Goal: Task Accomplishment & Management: Manage account settings

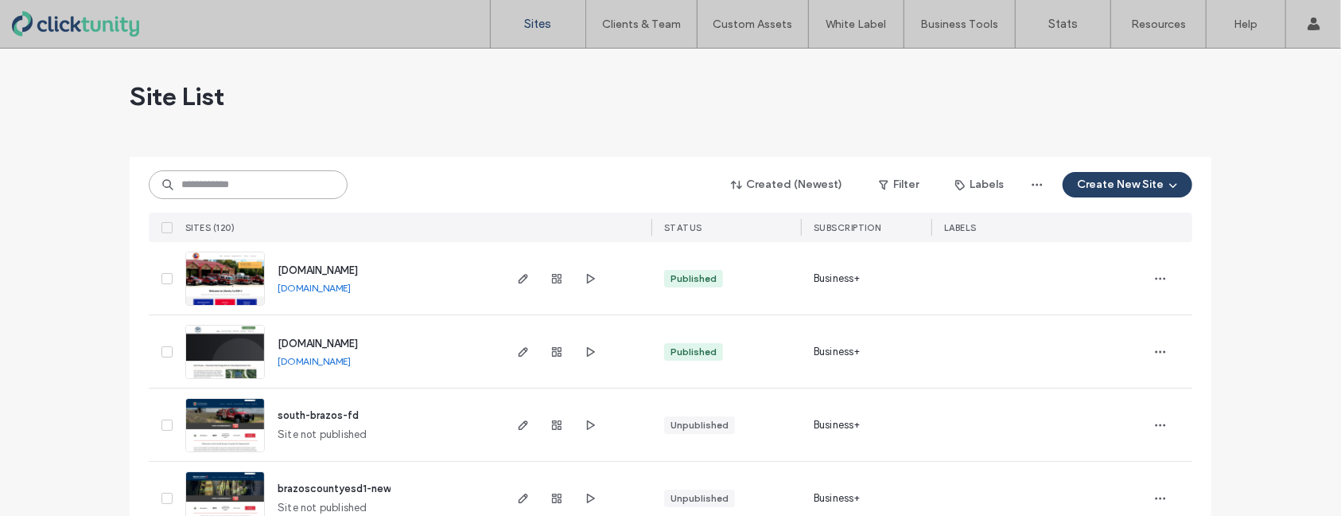
click at [263, 191] on input at bounding box center [248, 184] width 199 height 29
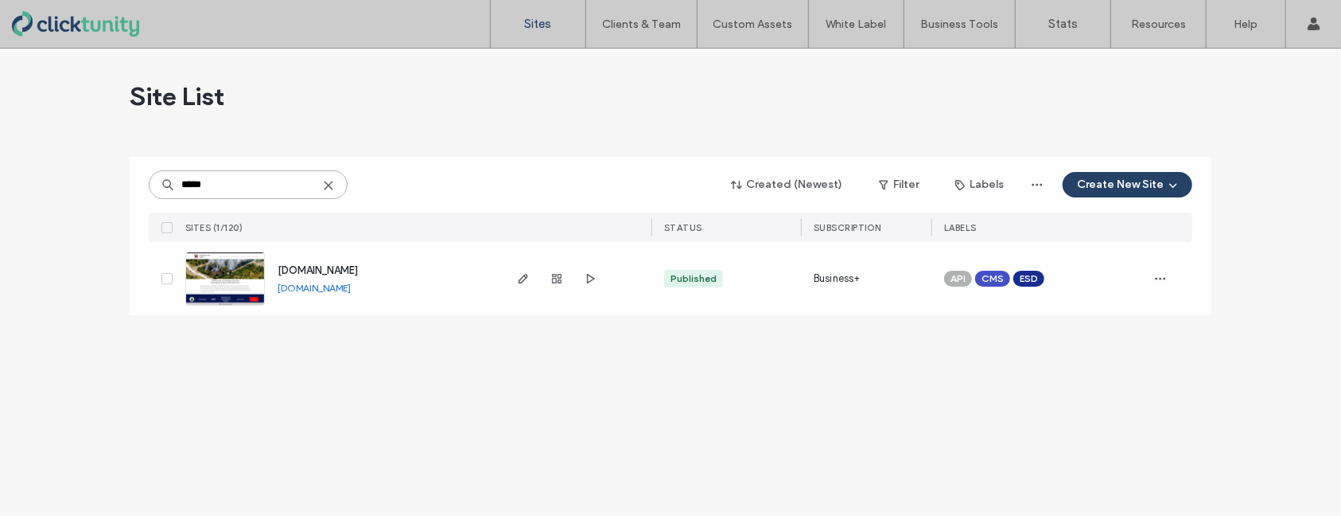
type input "*****"
click at [331, 269] on span "www.ocesd4.com" at bounding box center [318, 270] width 80 height 12
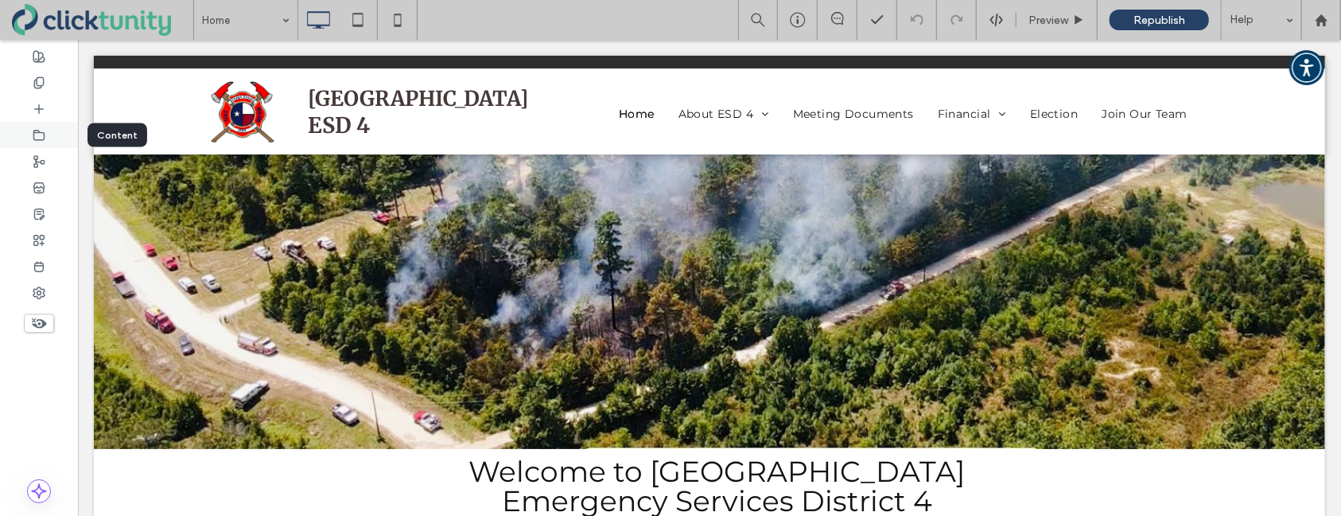
click at [55, 142] on div at bounding box center [39, 135] width 78 height 26
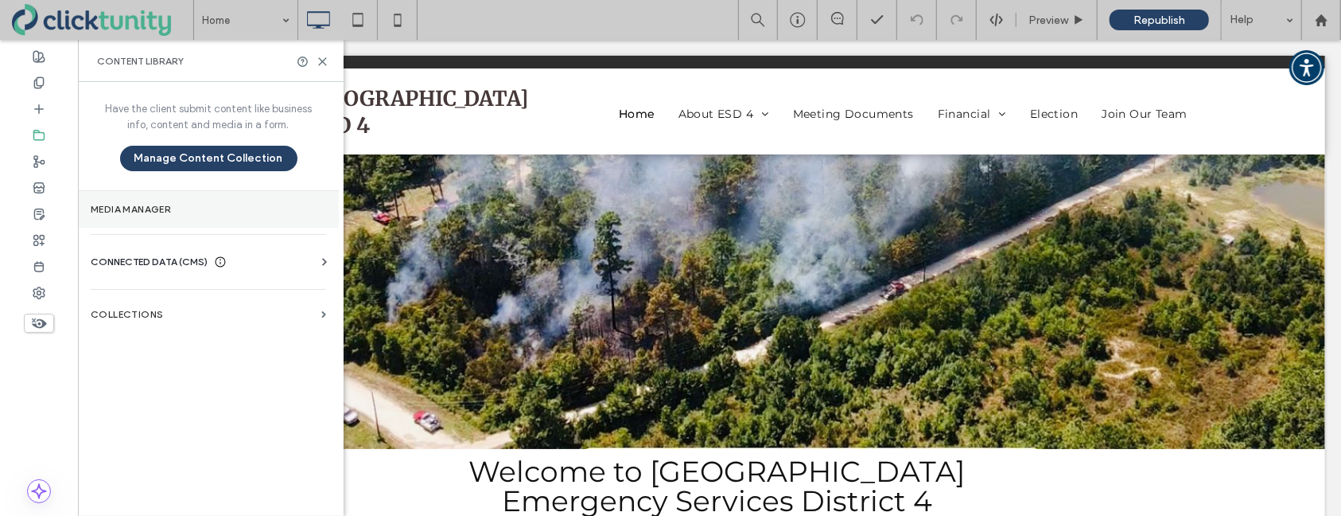
drag, startPoint x: 126, startPoint y: 204, endPoint x: 134, endPoint y: 204, distance: 8.0
click at [134, 204] on label "Media Manager" at bounding box center [208, 209] width 235 height 11
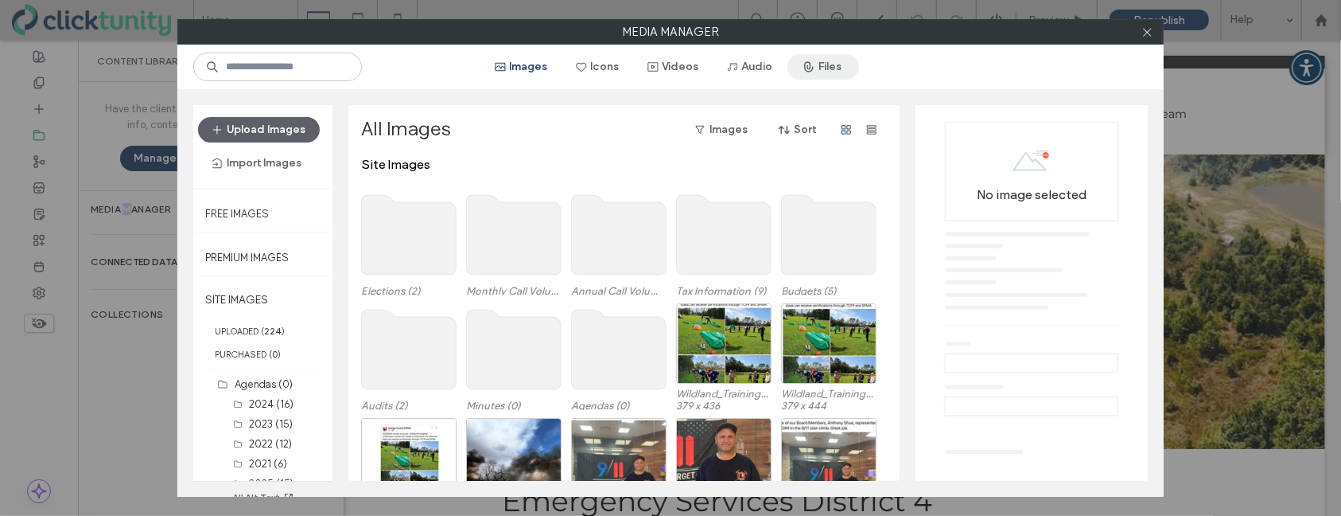
click at [827, 69] on button "Files" at bounding box center [824, 66] width 72 height 25
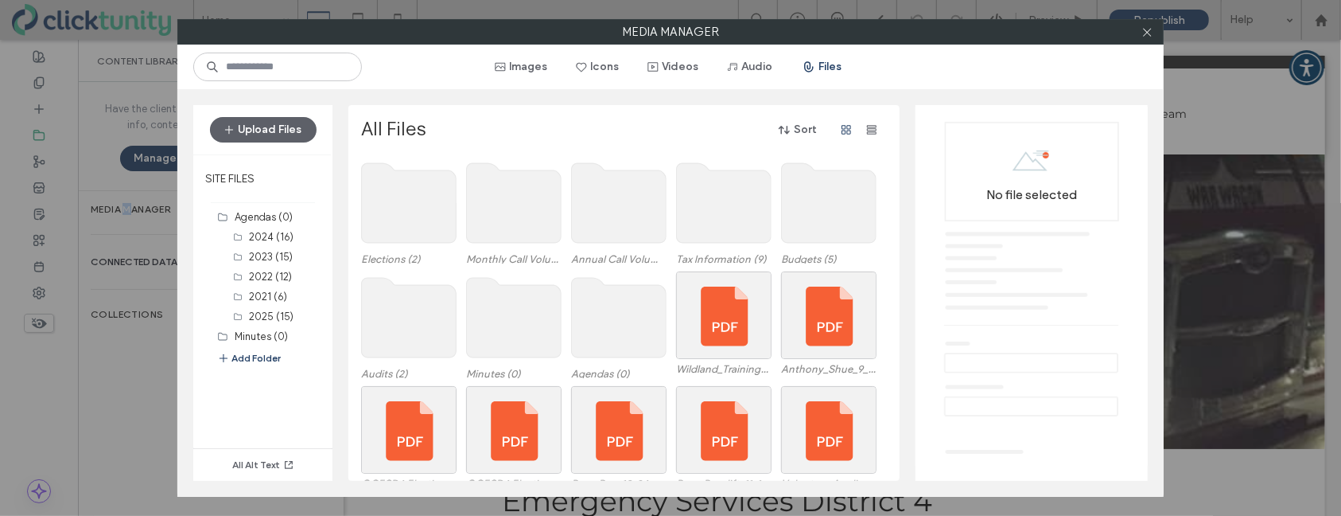
click at [536, 216] on use at bounding box center [514, 203] width 95 height 80
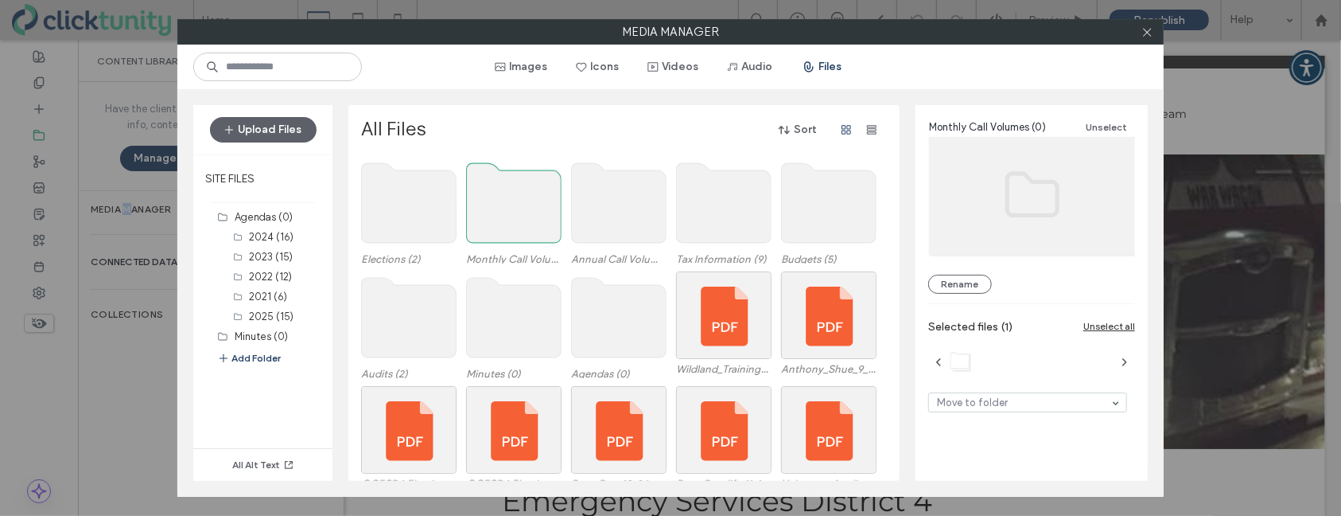
click at [536, 216] on use at bounding box center [514, 203] width 95 height 80
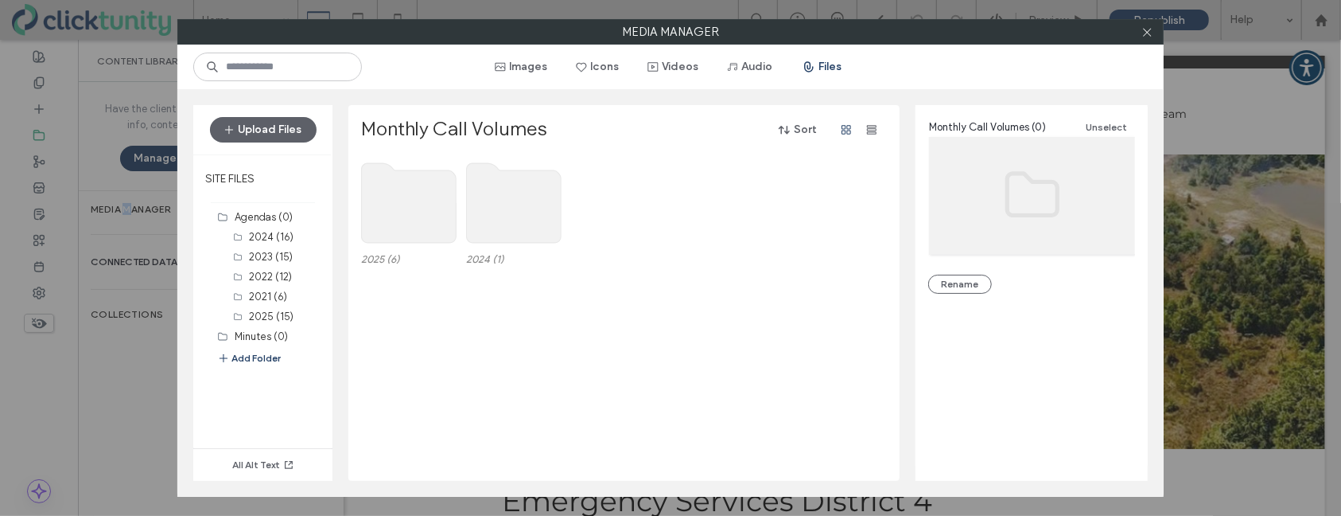
click at [385, 191] on use at bounding box center [409, 203] width 95 height 80
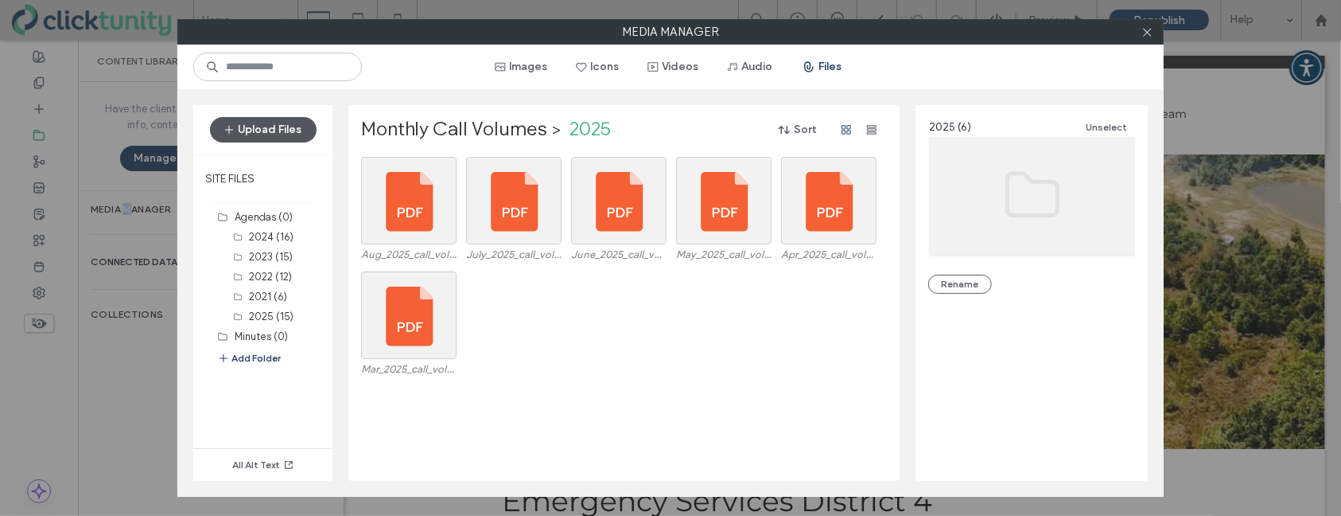
click at [295, 132] on button "Upload Files" at bounding box center [263, 129] width 107 height 25
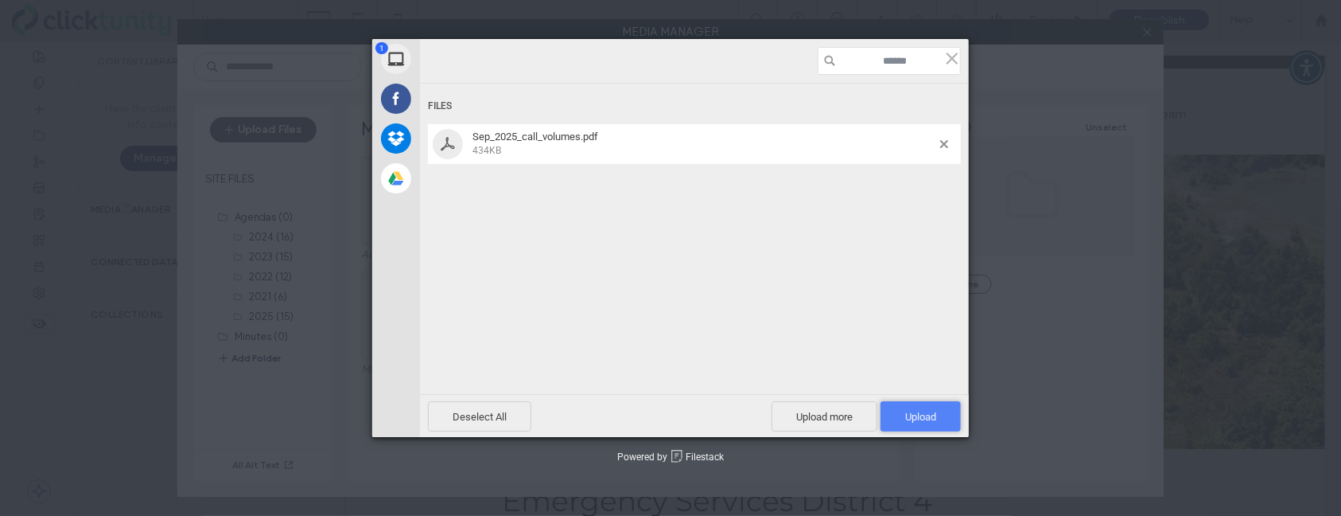
click at [912, 414] on span "Upload 1" at bounding box center [920, 417] width 31 height 12
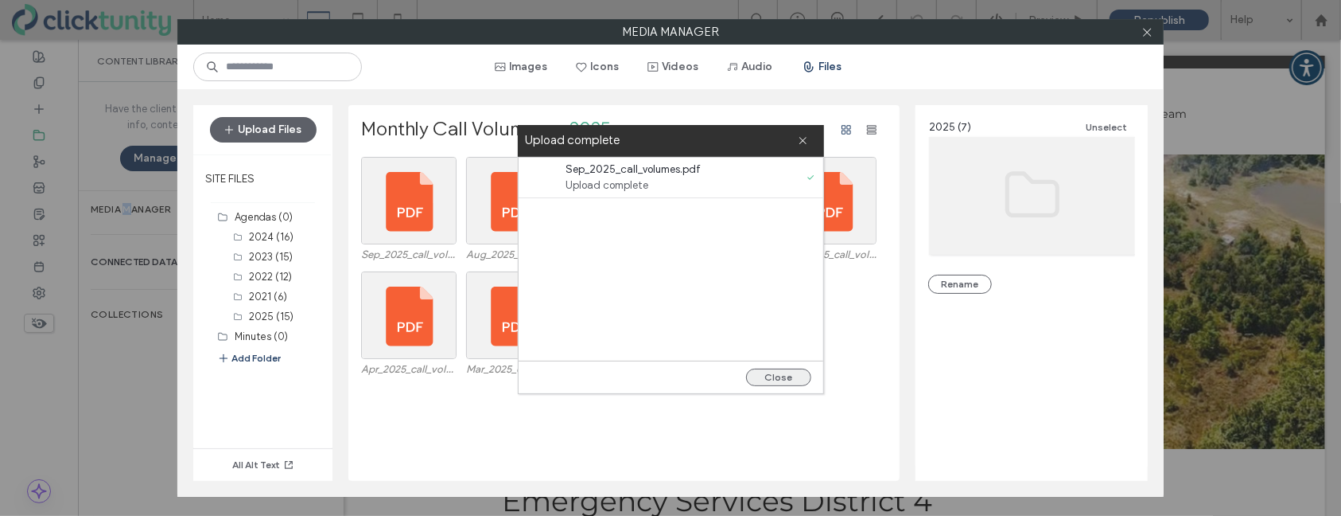
click at [773, 380] on button "Close" at bounding box center [778, 377] width 65 height 18
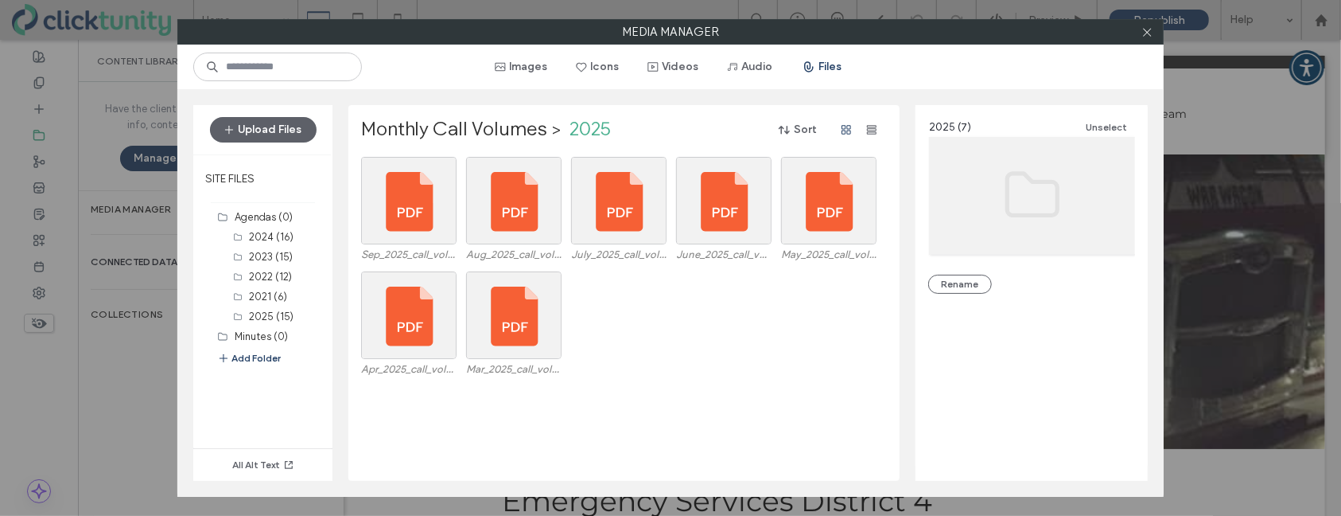
drag, startPoint x: 1150, startPoint y: 37, endPoint x: 1001, endPoint y: 60, distance: 150.7
click at [1150, 37] on icon at bounding box center [1148, 32] width 12 height 12
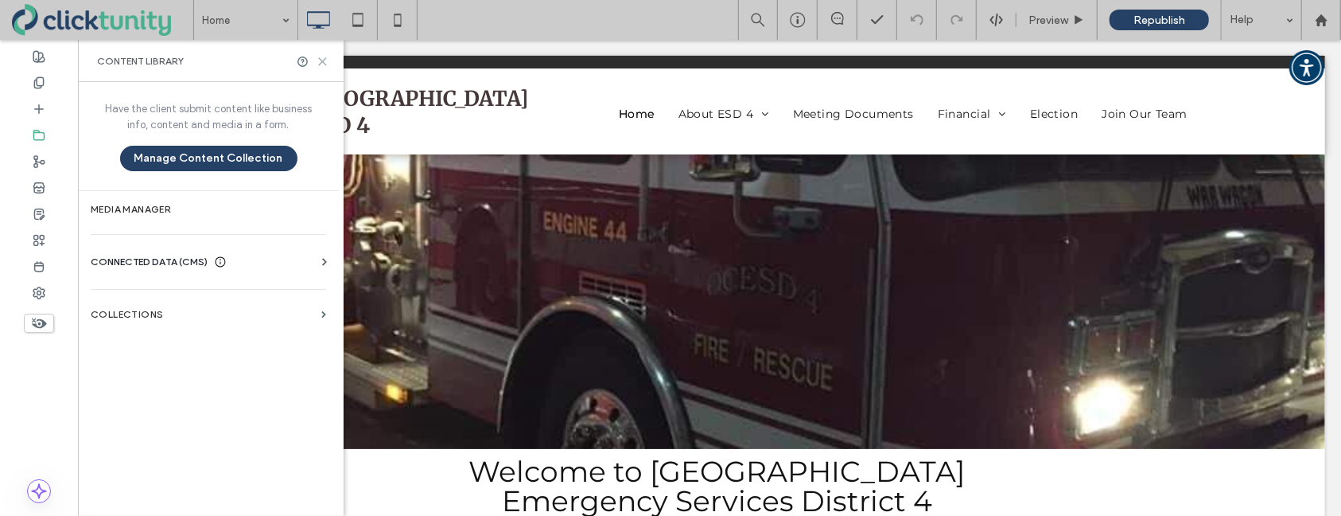
click at [324, 61] on icon at bounding box center [323, 62] width 12 height 12
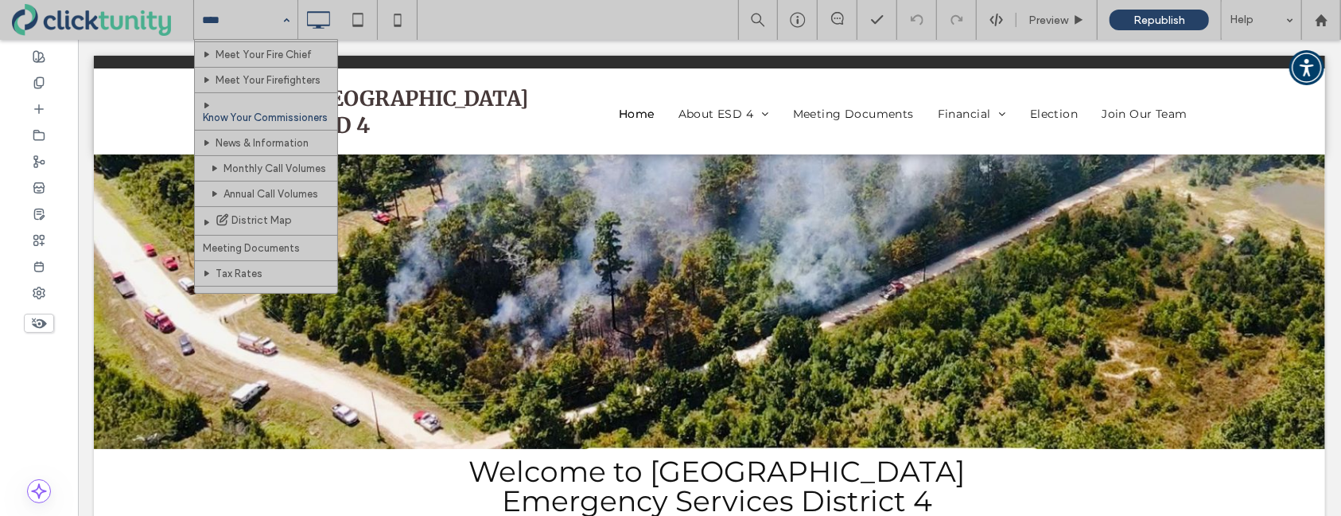
scroll to position [78, 0]
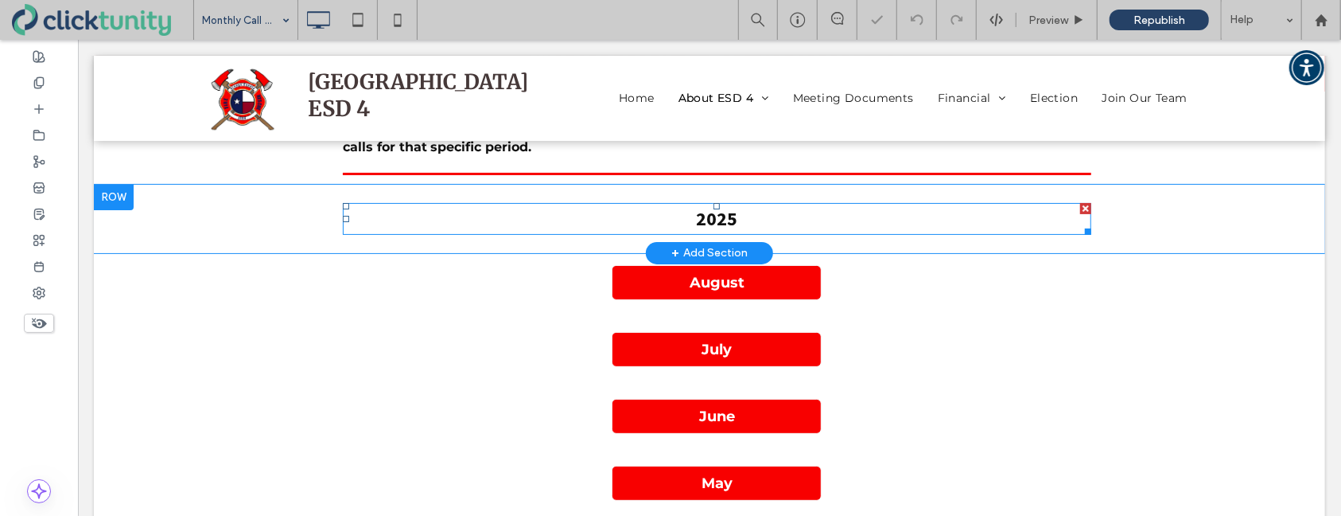
scroll to position [144, 0]
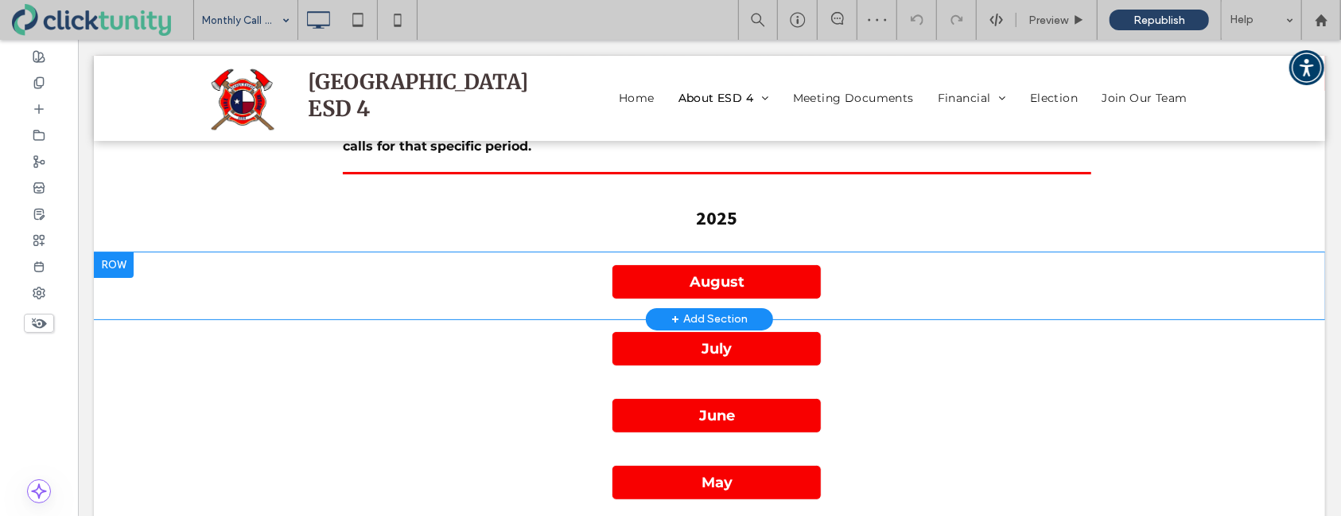
click at [119, 265] on div at bounding box center [113, 263] width 40 height 25
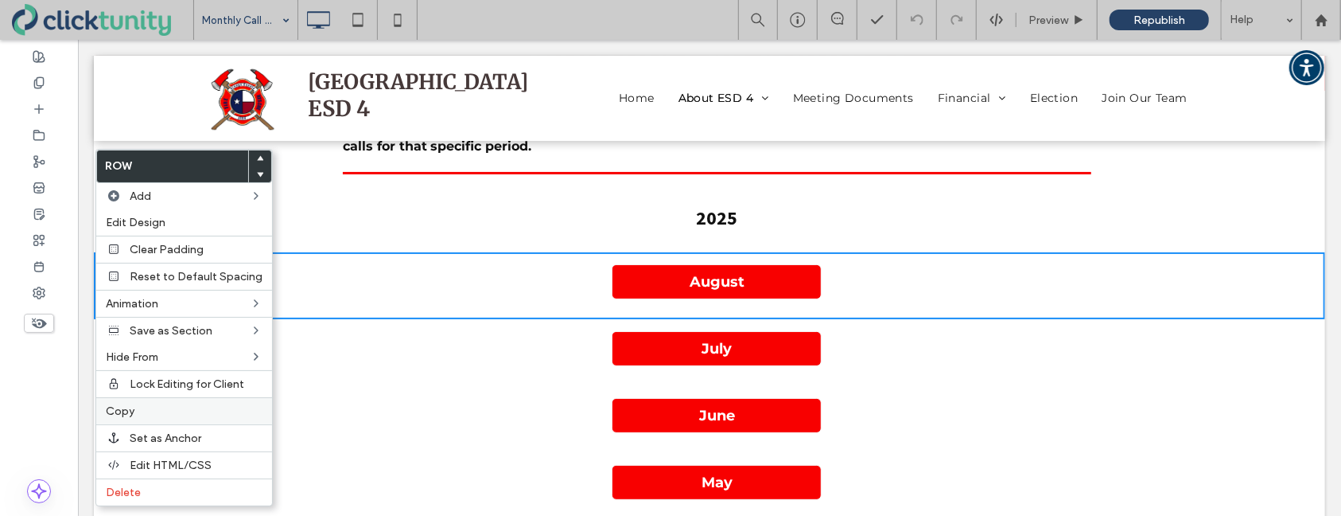
drag, startPoint x: 142, startPoint y: 411, endPoint x: 147, endPoint y: 400, distance: 12.1
click at [142, 411] on label "Copy" at bounding box center [184, 411] width 157 height 14
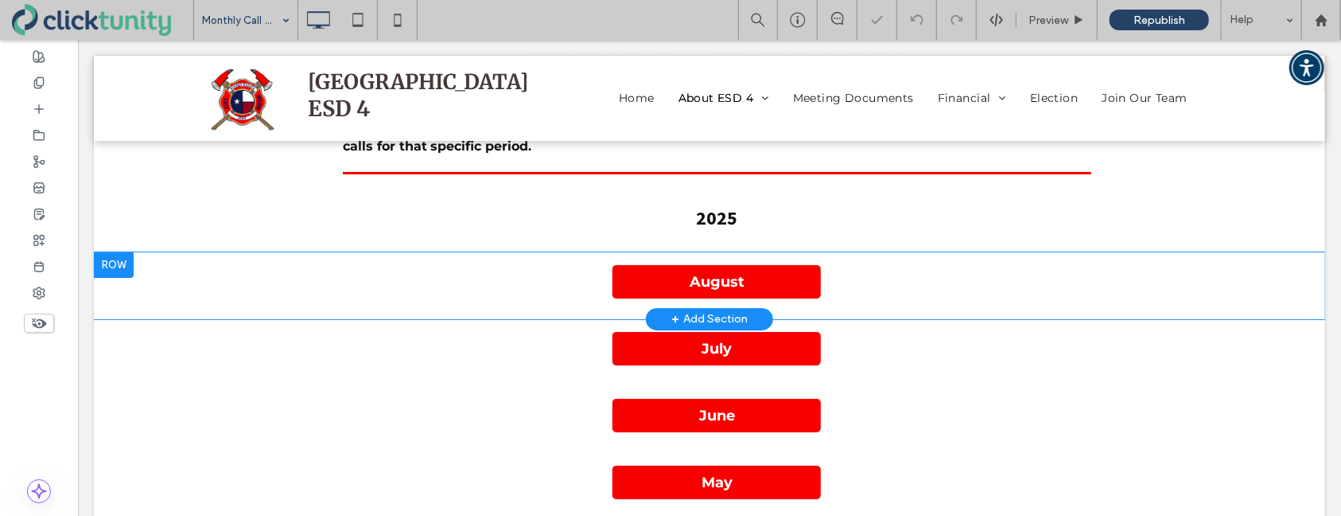
click at [121, 264] on div at bounding box center [113, 263] width 40 height 25
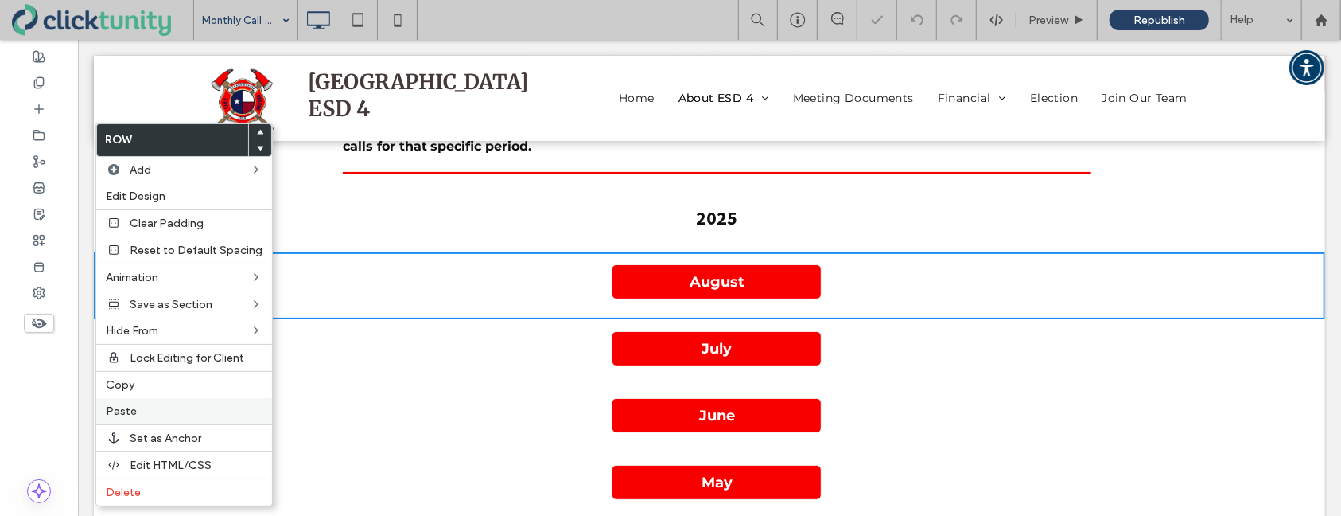
click at [148, 410] on label "Paste" at bounding box center [184, 411] width 157 height 14
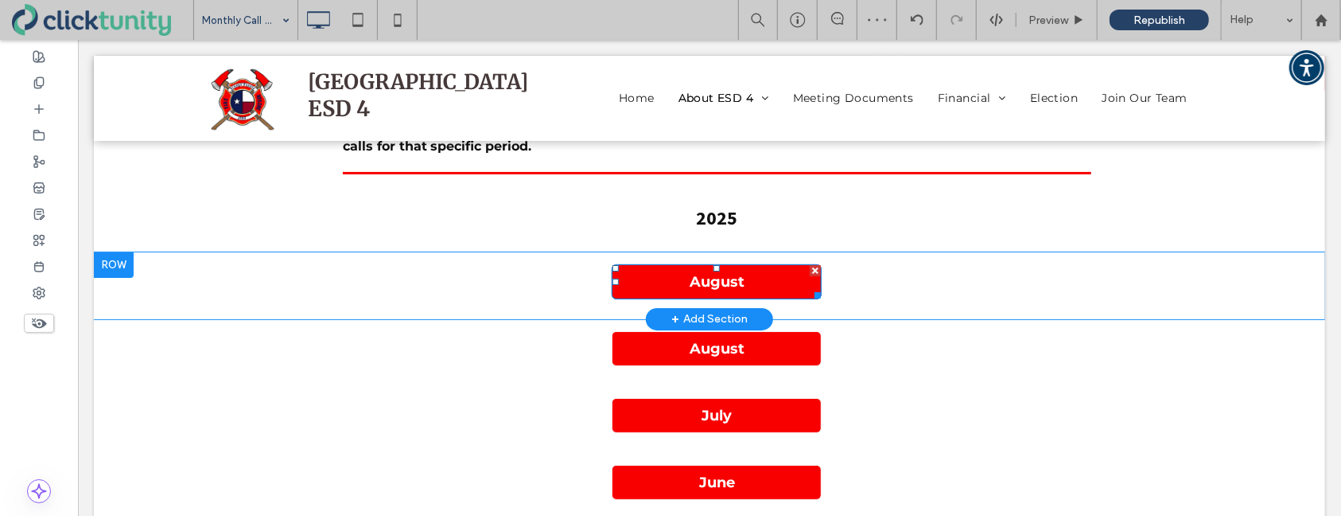
click at [640, 279] on link "August" at bounding box center [716, 280] width 210 height 35
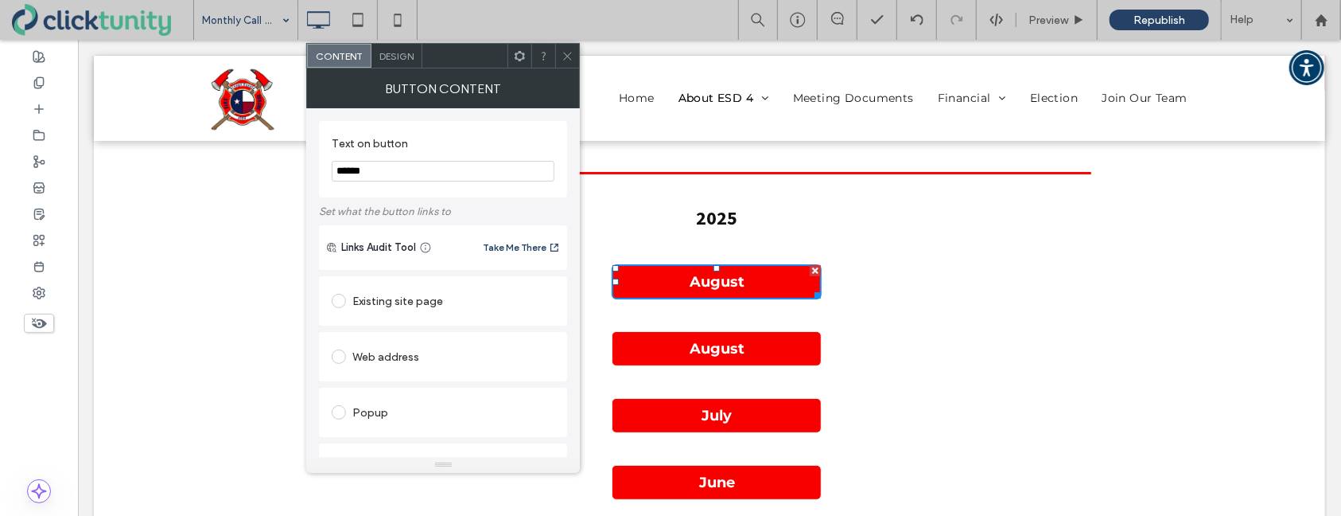
drag, startPoint x: 379, startPoint y: 174, endPoint x: 309, endPoint y: 172, distance: 70.8
click at [309, 172] on div "Text on button ****** Set what the button links to Links Audit Tool Take Me The…" at bounding box center [443, 282] width 274 height 348
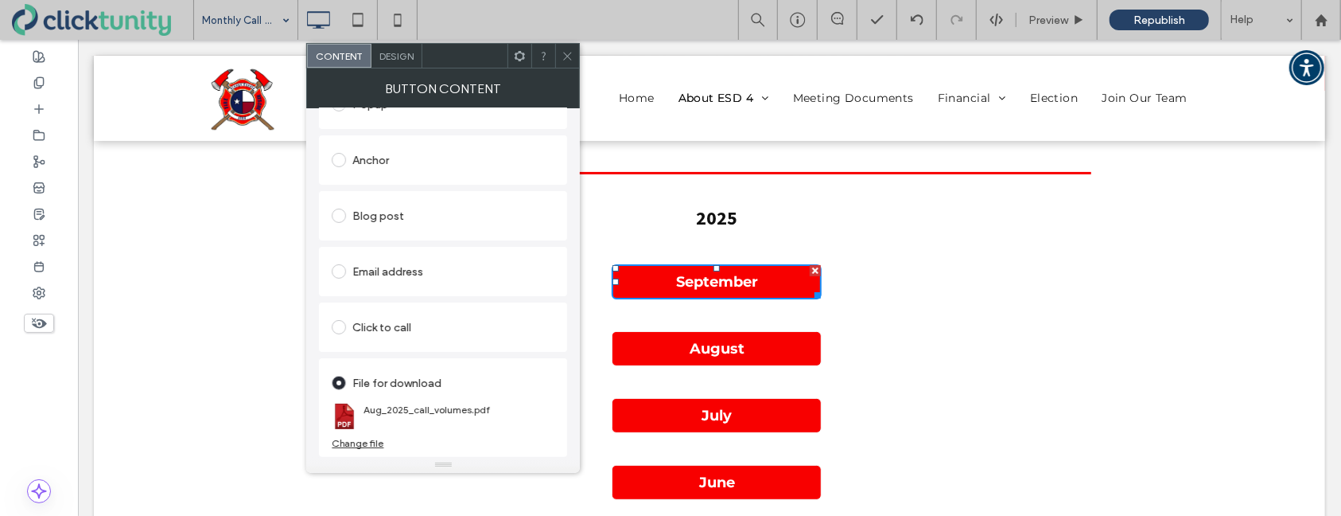
type input "*********"
click at [364, 442] on div "Change file" at bounding box center [358, 443] width 52 height 12
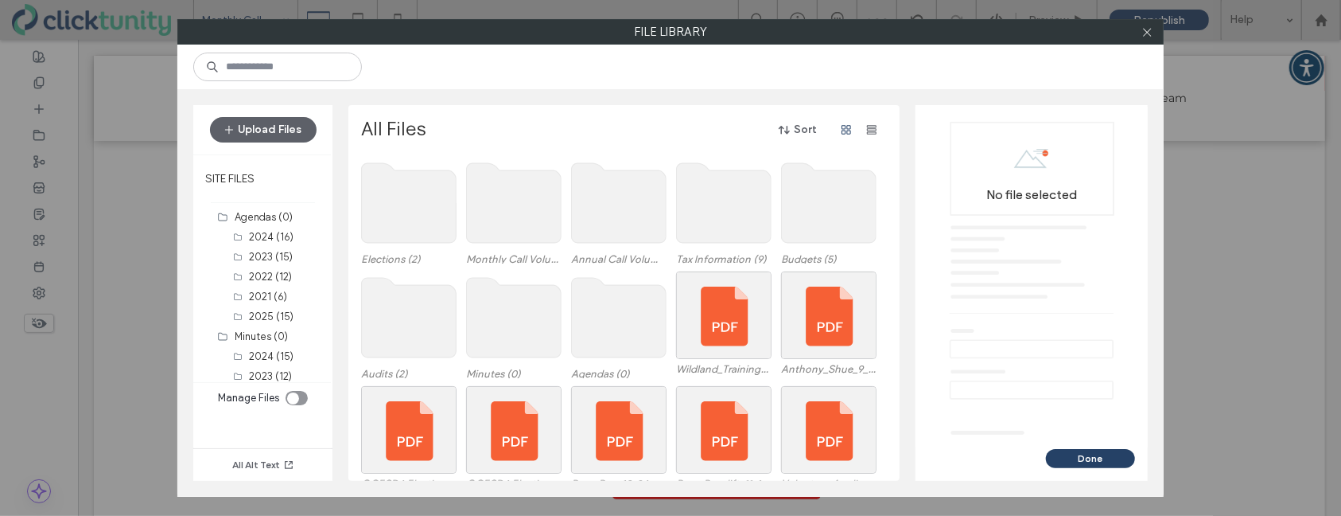
click at [518, 216] on use at bounding box center [514, 203] width 95 height 80
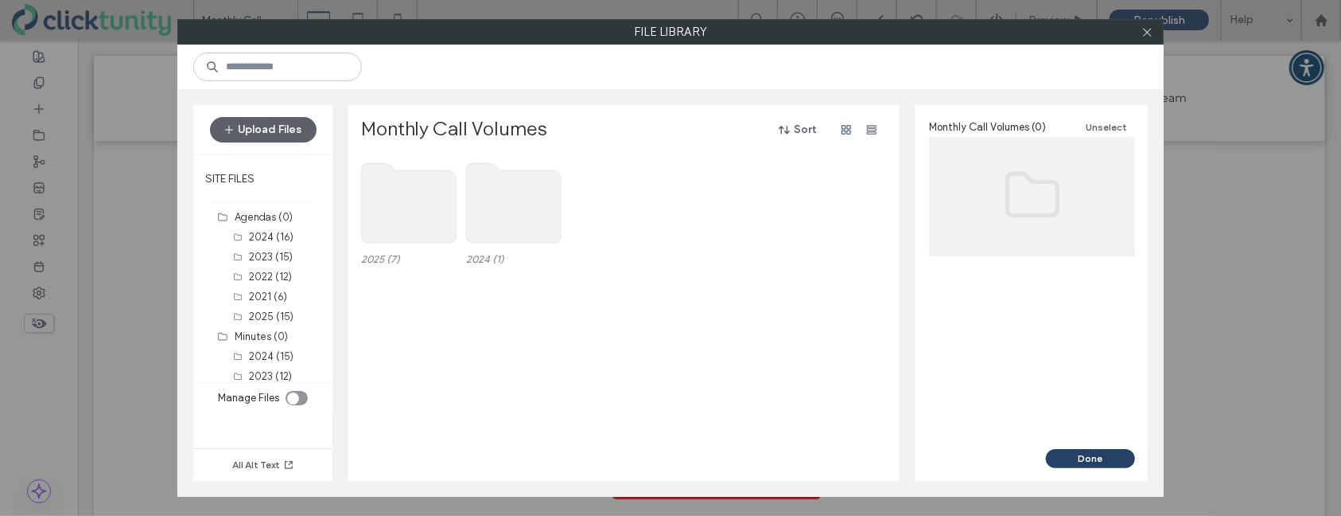
click at [394, 204] on use at bounding box center [409, 203] width 95 height 80
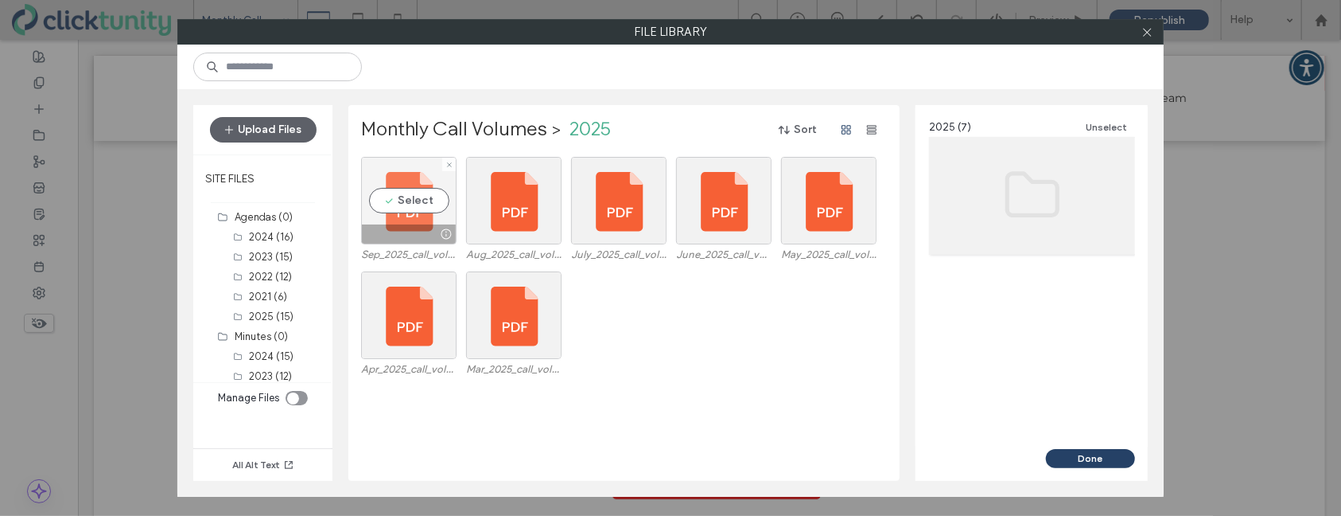
click at [395, 203] on div "Select" at bounding box center [408, 201] width 95 height 88
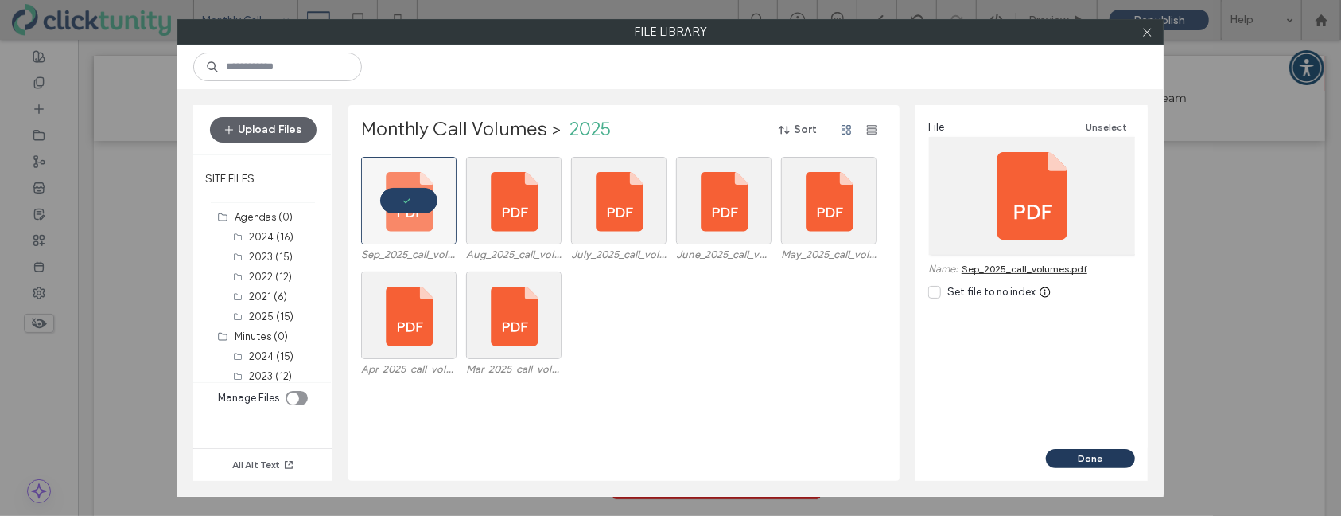
click at [1085, 457] on button "Done" at bounding box center [1090, 458] width 89 height 19
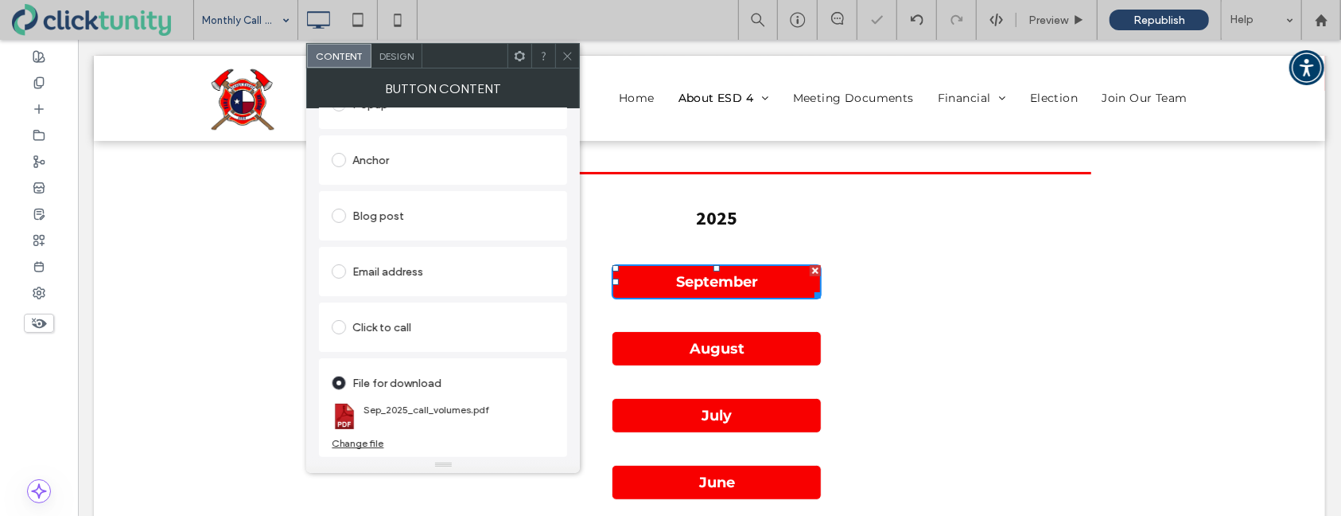
click at [570, 60] on icon at bounding box center [568, 56] width 12 height 12
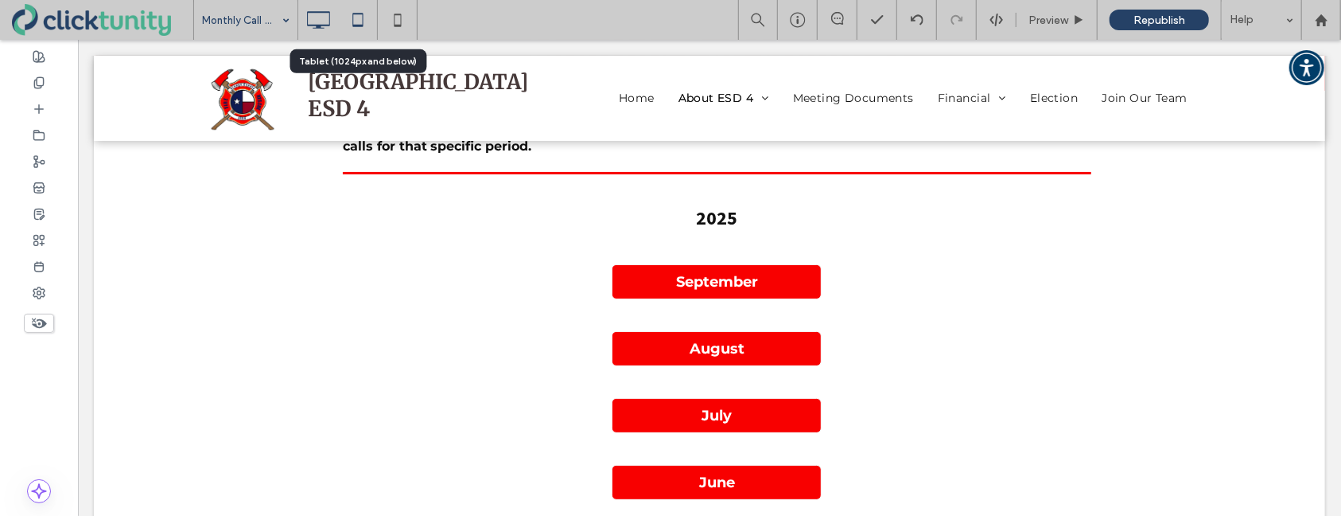
click at [354, 22] on icon at bounding box center [358, 20] width 32 height 32
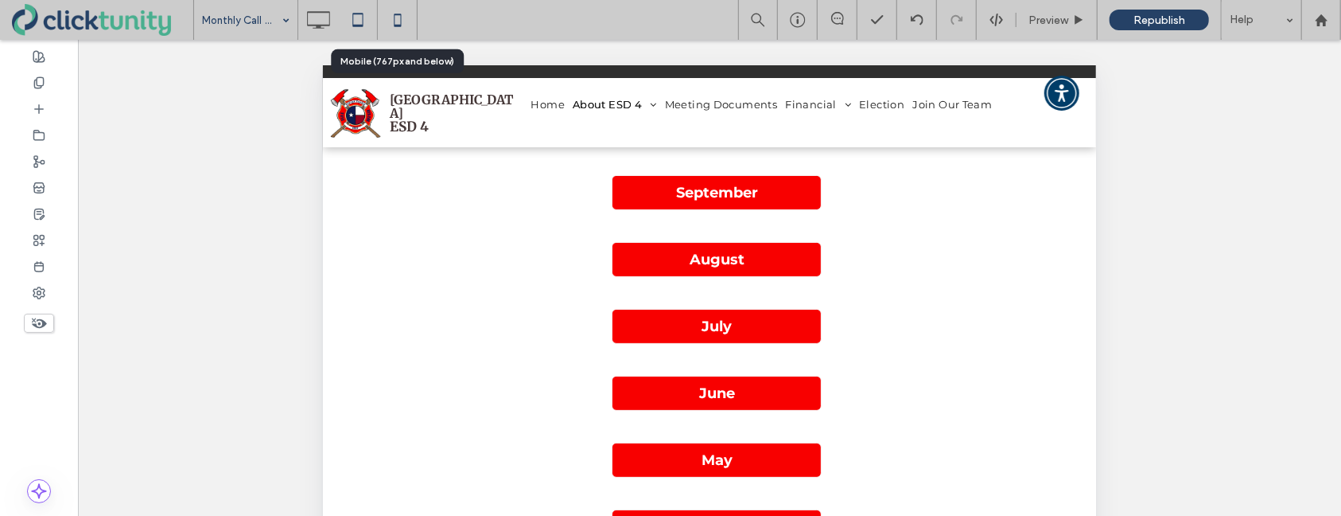
click at [403, 25] on icon at bounding box center [398, 20] width 32 height 32
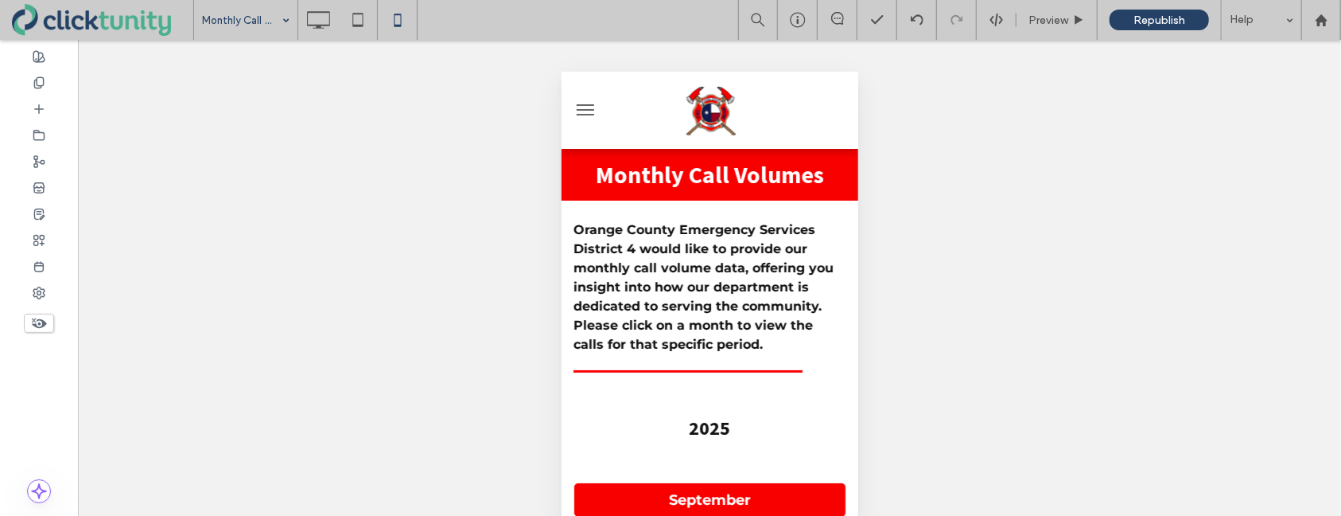
scroll to position [0, 0]
drag, startPoint x: 321, startPoint y: 28, endPoint x: 309, endPoint y: 23, distance: 13.6
click at [321, 28] on use at bounding box center [318, 20] width 23 height 18
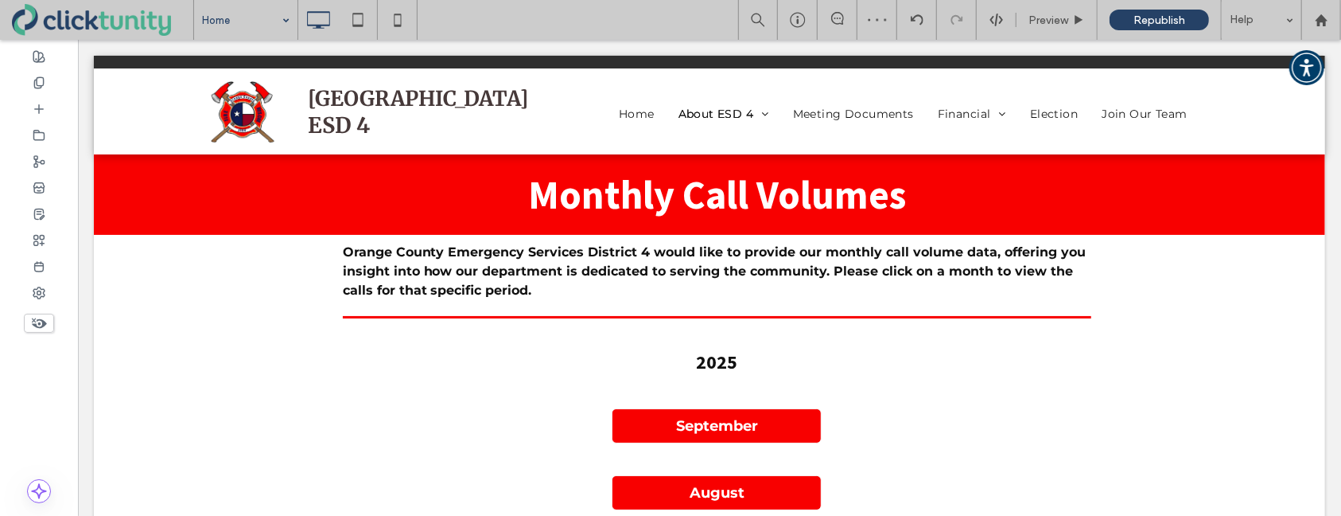
drag, startPoint x: 268, startPoint y: 44, endPoint x: 421, endPoint y: 56, distance: 153.2
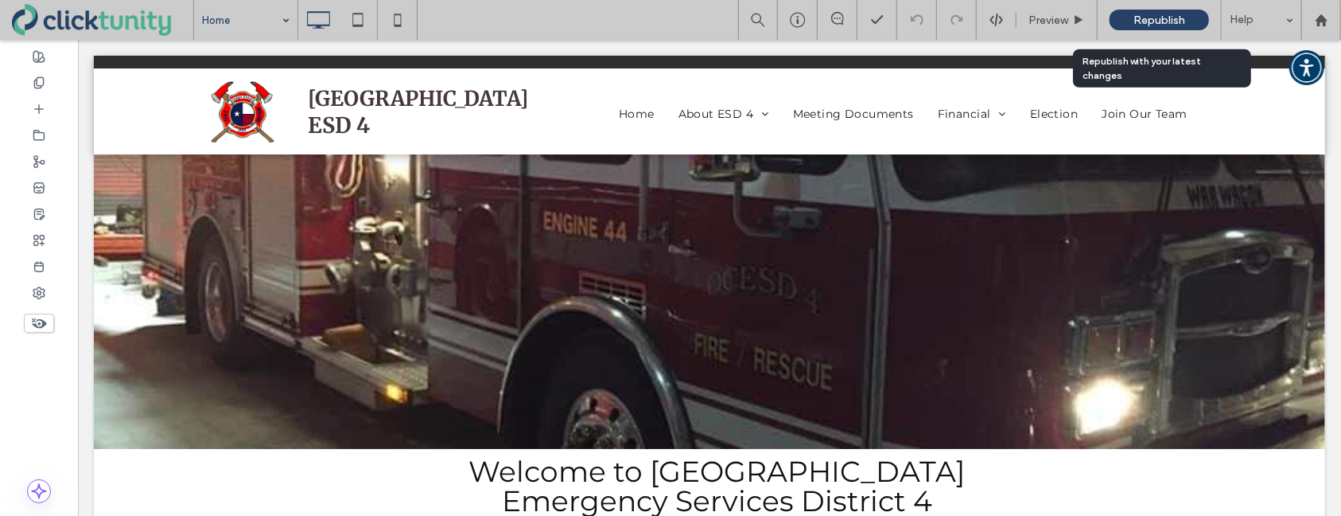
click at [1157, 21] on span "Republish" at bounding box center [1160, 21] width 52 height 14
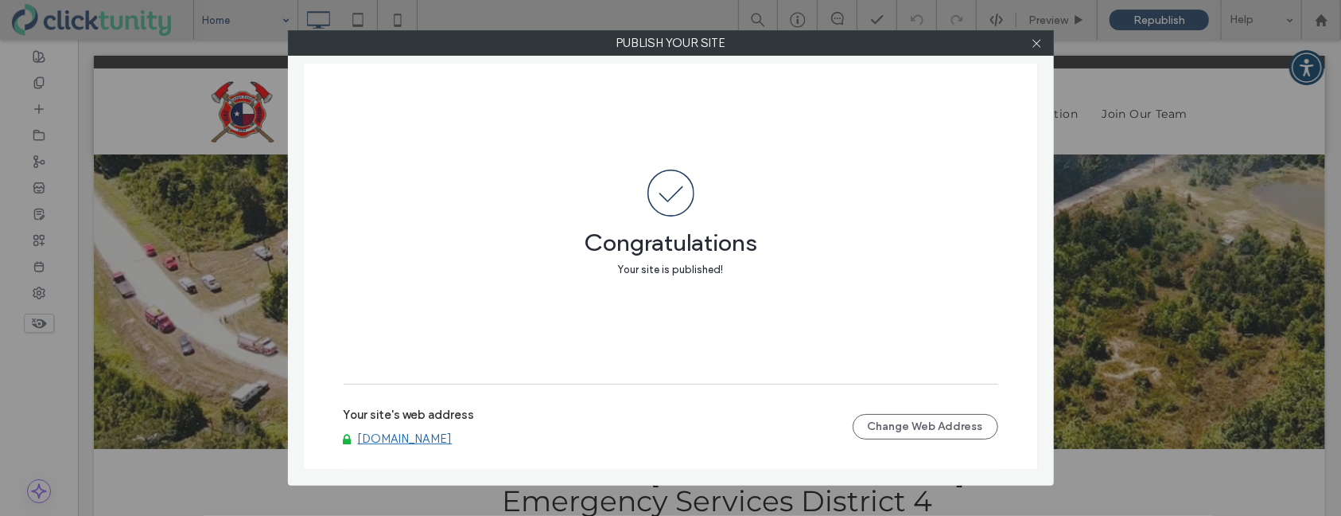
click at [405, 447] on div "Your site's web address www.ocesd4.com Change Web Address" at bounding box center [671, 426] width 655 height 51
click at [405, 442] on link "[DOMAIN_NAME]" at bounding box center [405, 438] width 95 height 14
click at [1038, 44] on use at bounding box center [1037, 43] width 8 height 8
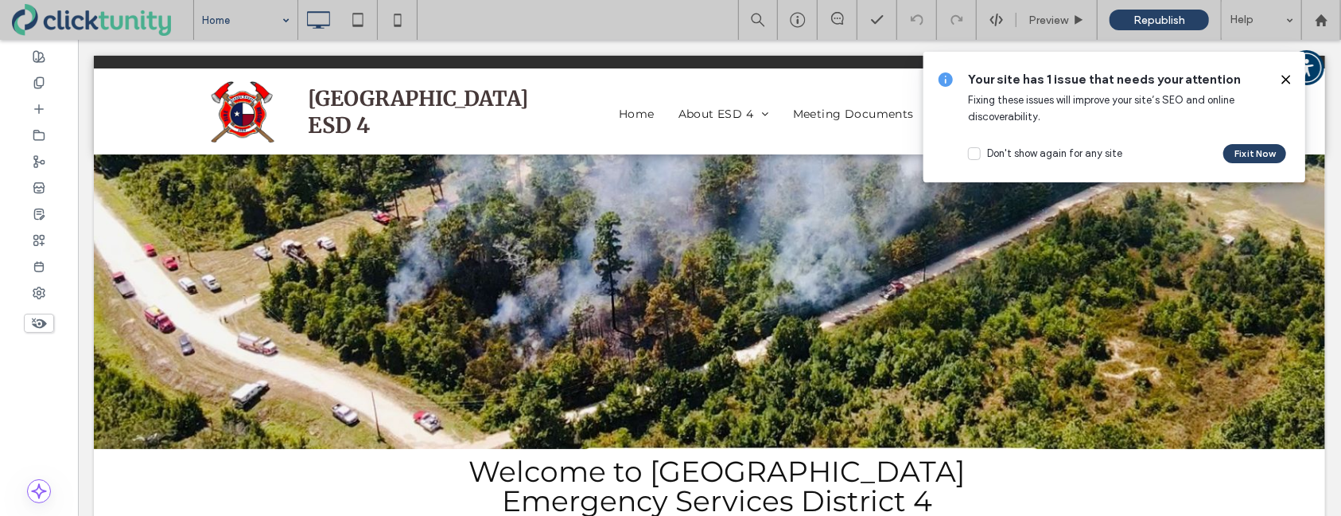
click at [1285, 80] on icon at bounding box center [1286, 79] width 13 height 13
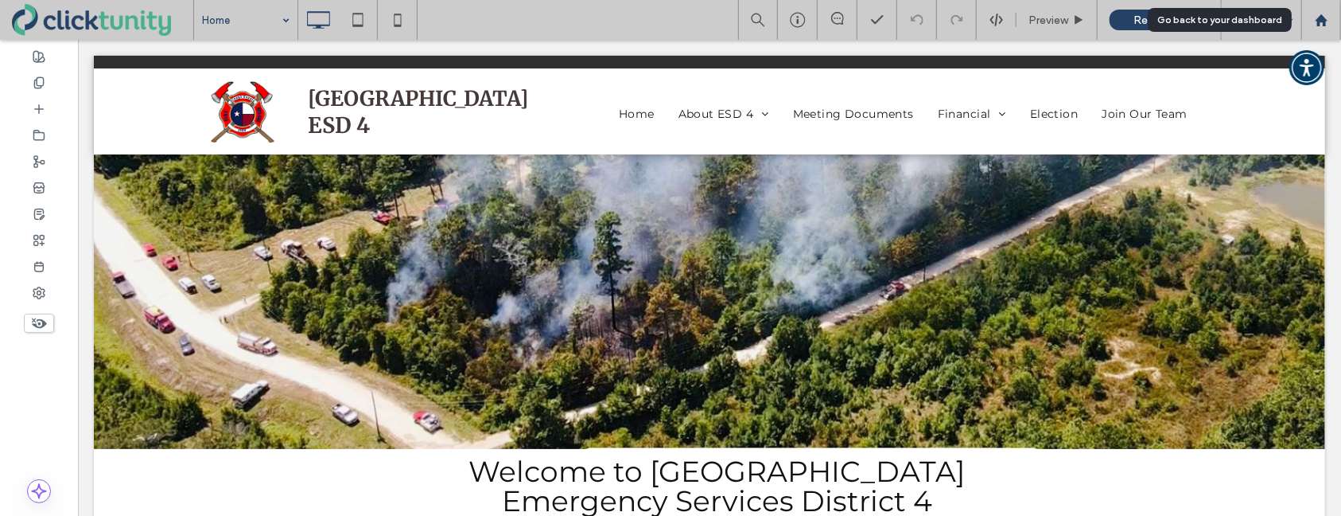
click at [1321, 21] on use at bounding box center [1321, 20] width 12 height 12
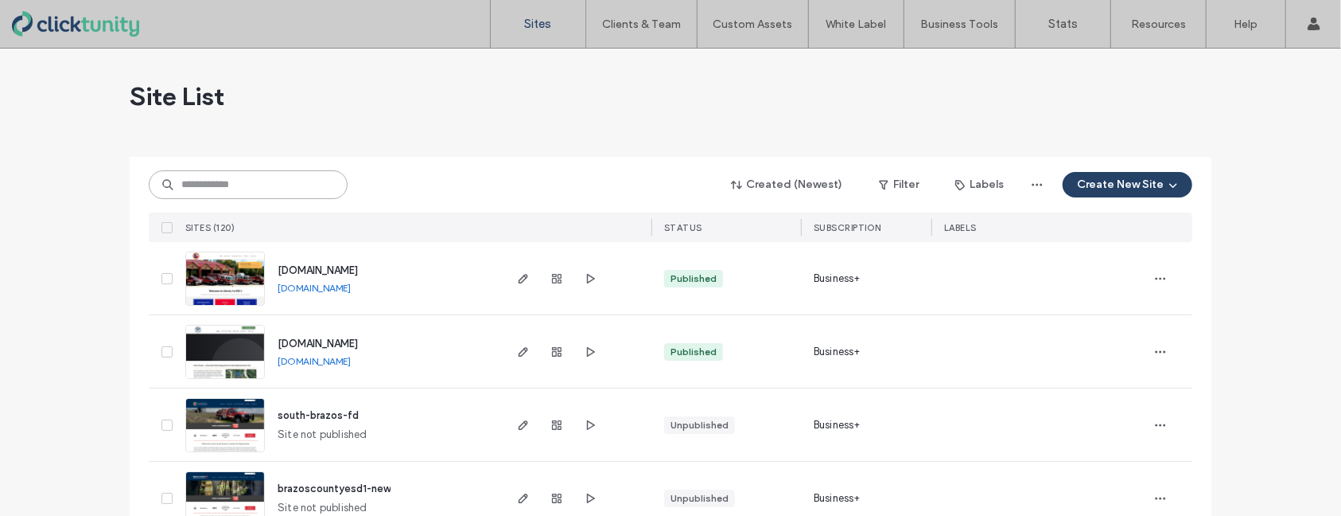
click at [264, 187] on input at bounding box center [248, 184] width 199 height 29
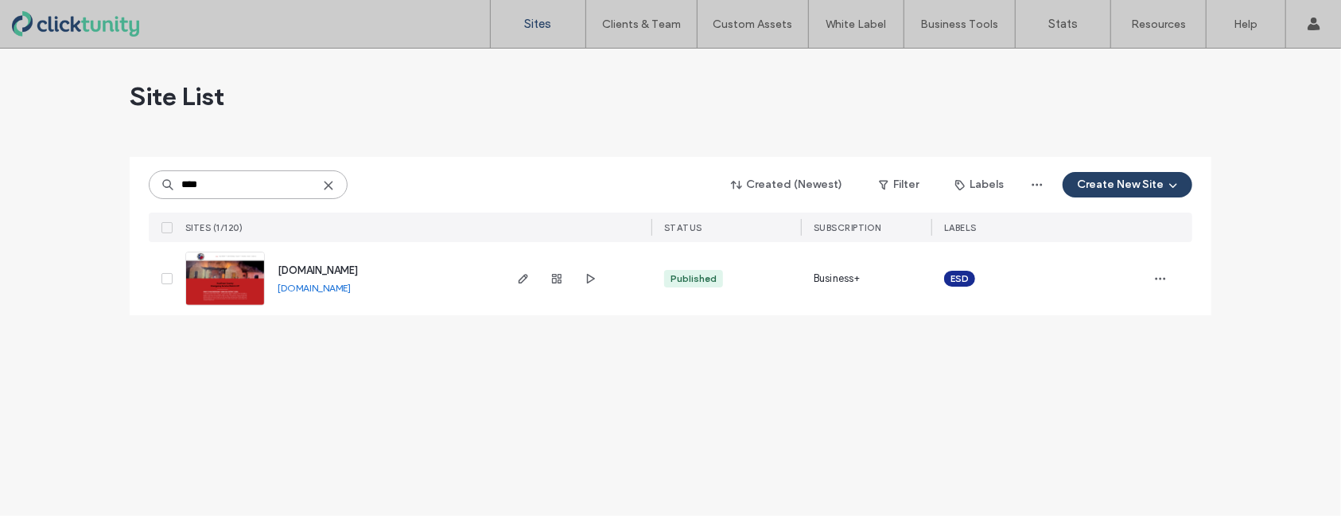
type input "****"
click at [352, 267] on span "[DOMAIN_NAME]" at bounding box center [318, 270] width 80 height 12
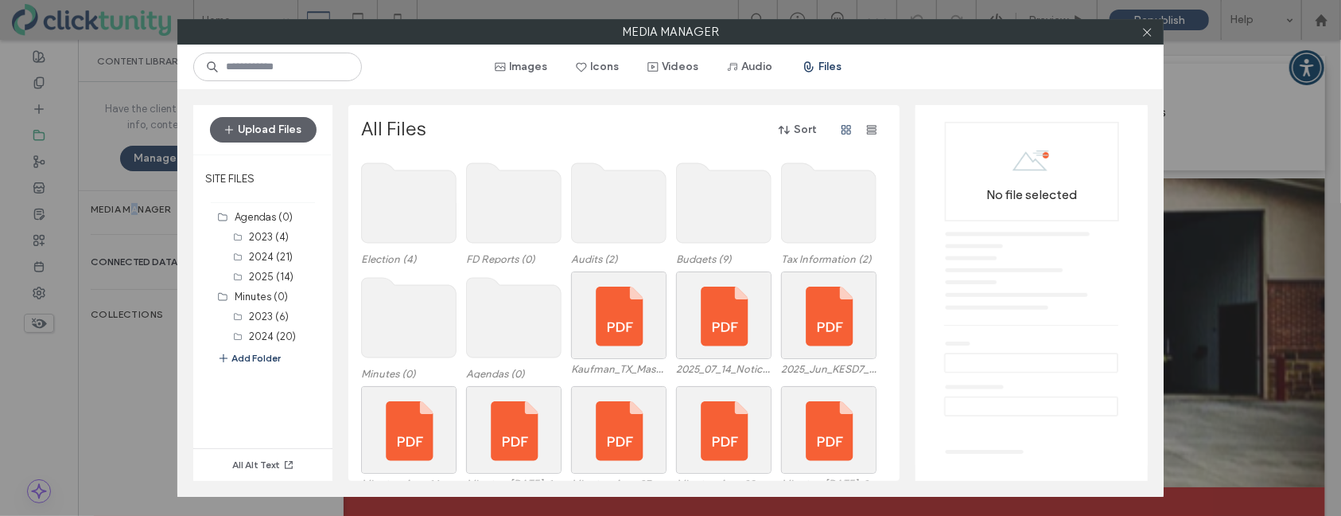
click at [408, 237] on use at bounding box center [409, 203] width 95 height 80
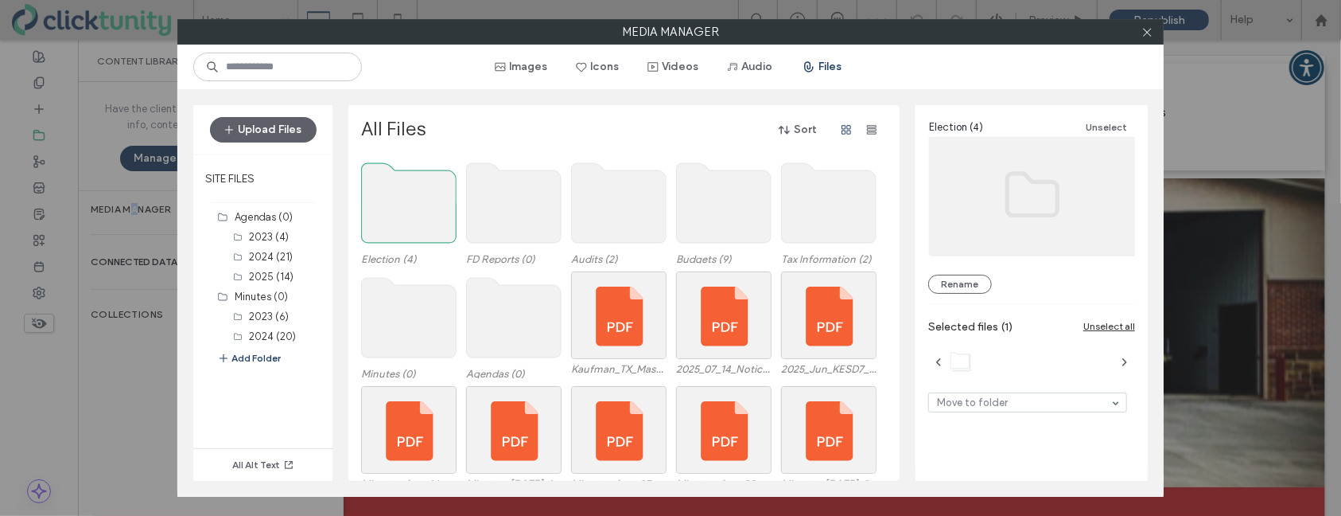
click at [408, 237] on use at bounding box center [409, 203] width 95 height 80
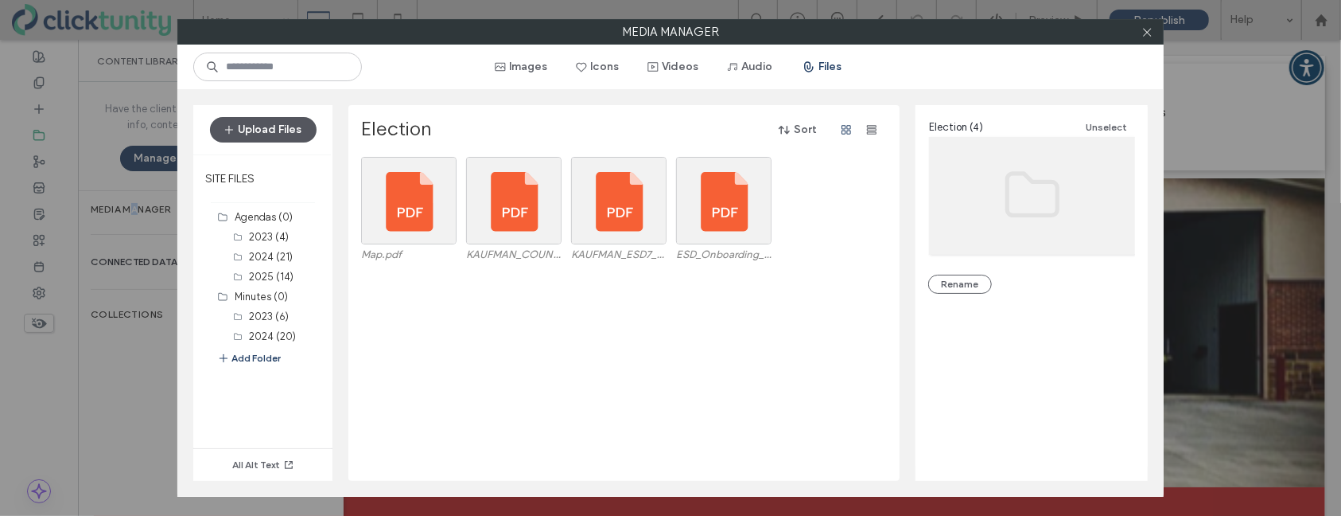
click at [280, 135] on button "Upload Files" at bounding box center [263, 129] width 107 height 25
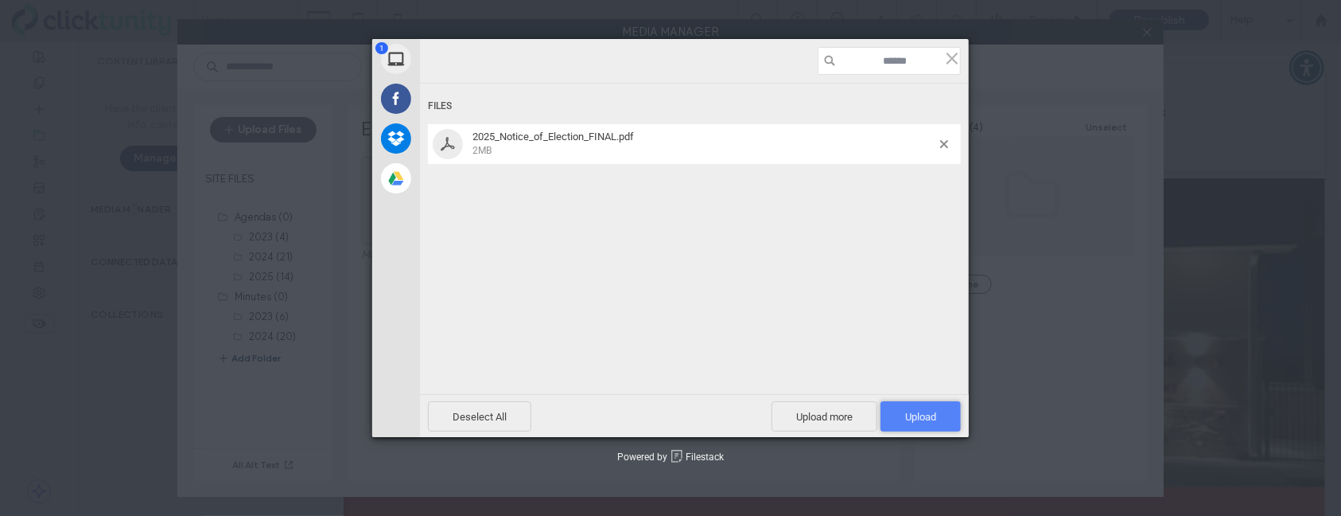
click at [951, 416] on span "Upload 1" at bounding box center [921, 416] width 80 height 30
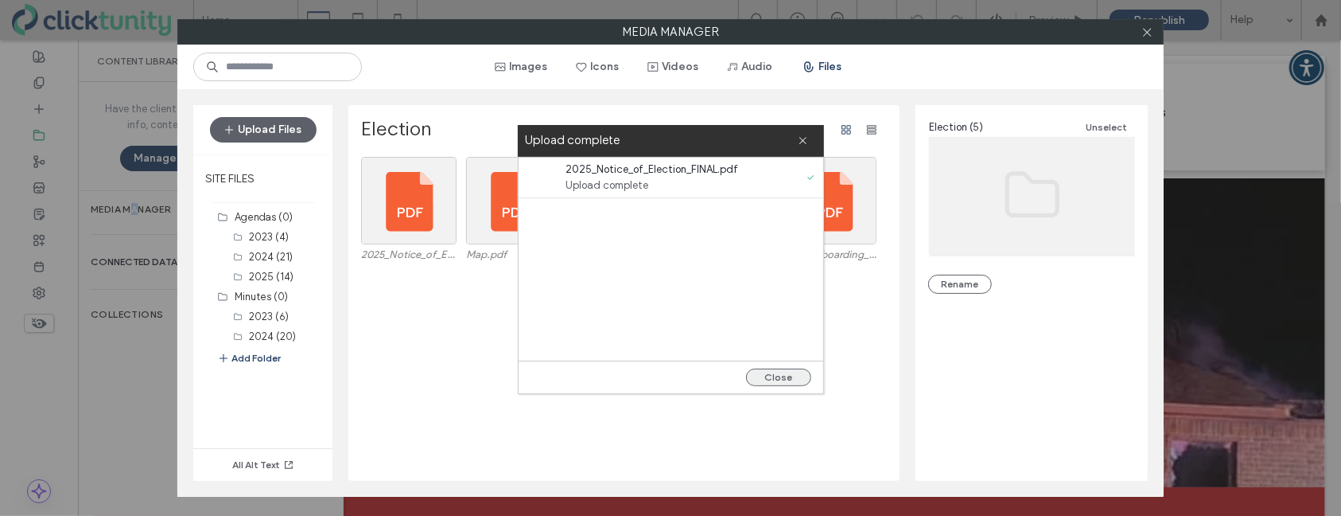
click at [791, 377] on button "Close" at bounding box center [778, 377] width 65 height 18
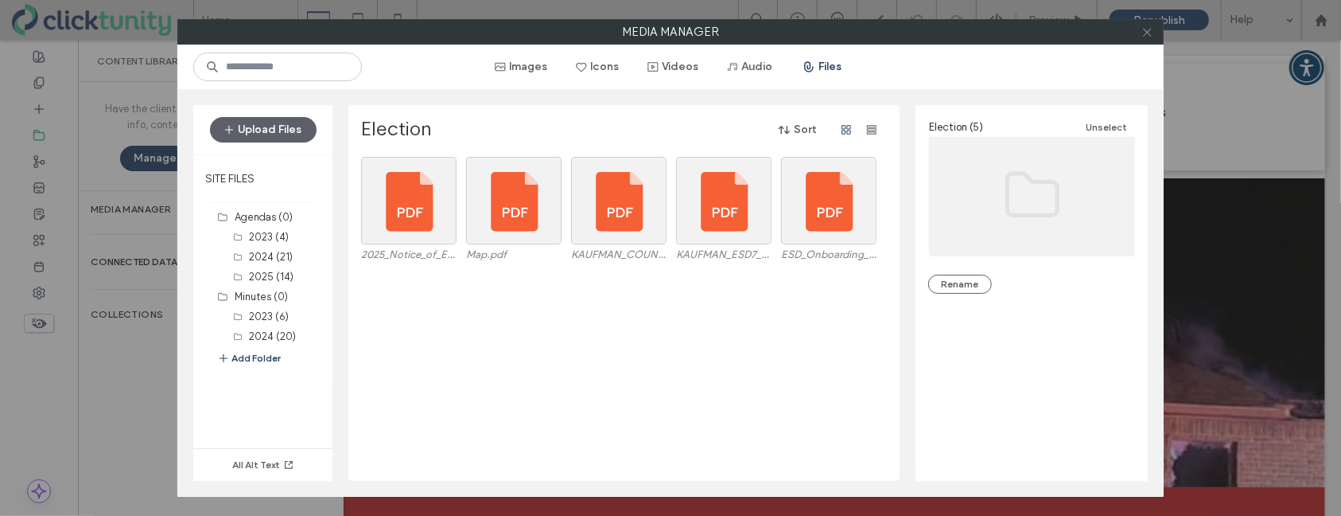
click at [1146, 37] on icon at bounding box center [1148, 32] width 12 height 12
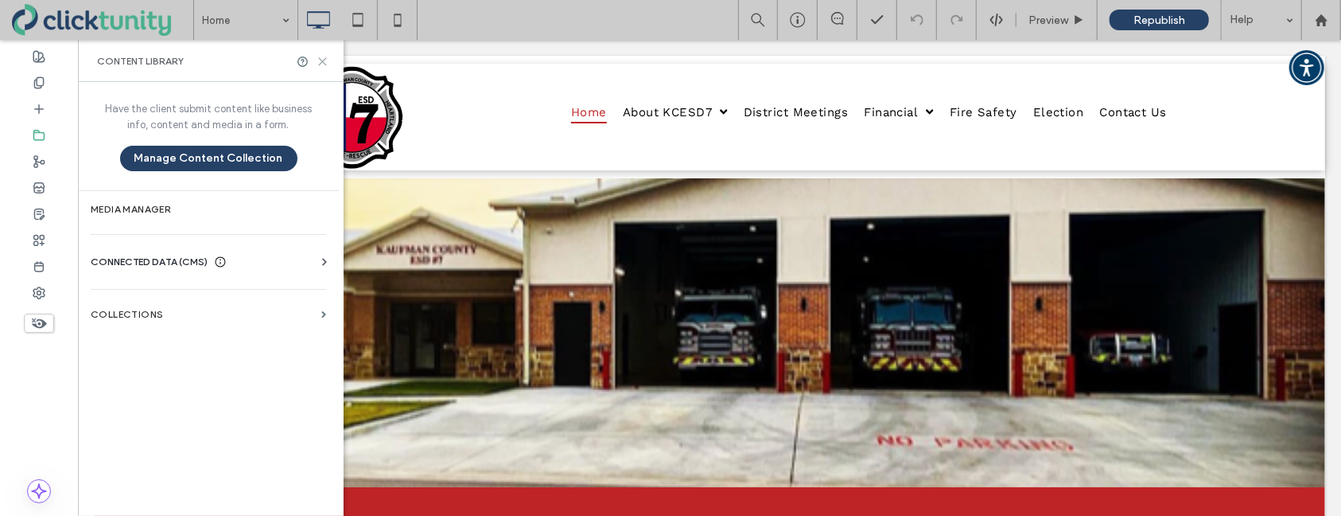
click at [318, 63] on icon at bounding box center [323, 62] width 12 height 12
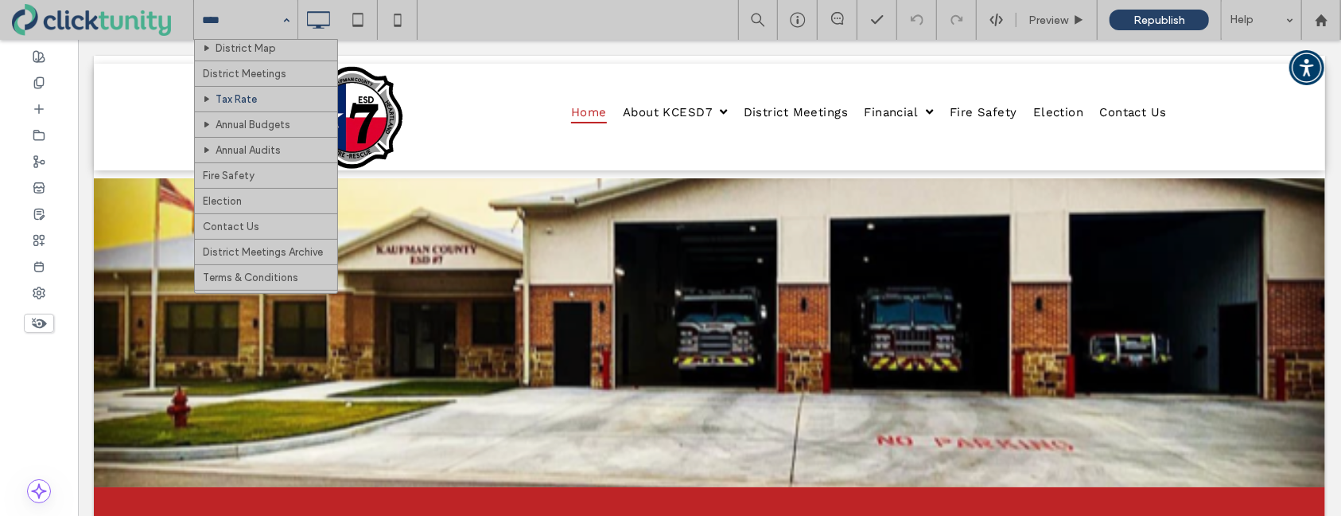
scroll to position [84, 0]
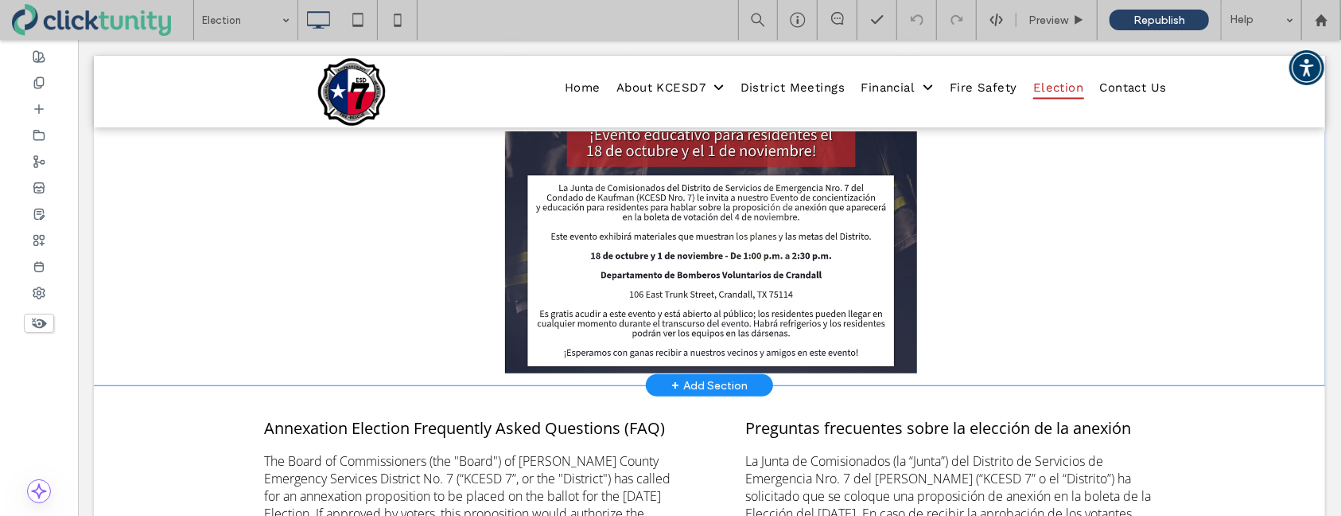
scroll to position [583, 0]
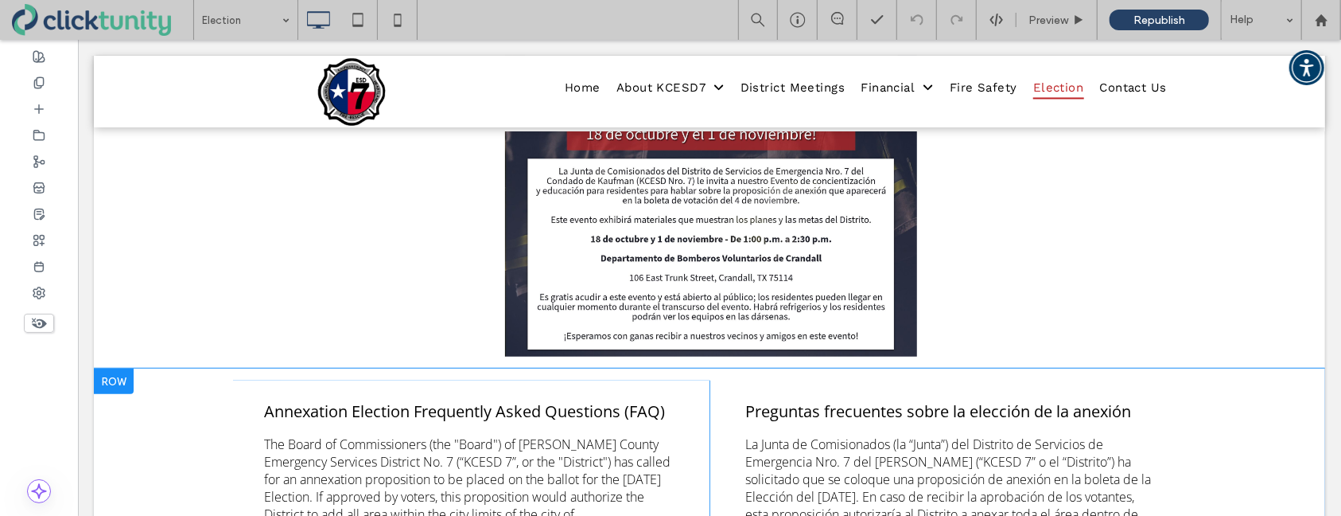
click at [111, 384] on div at bounding box center [113, 380] width 40 height 25
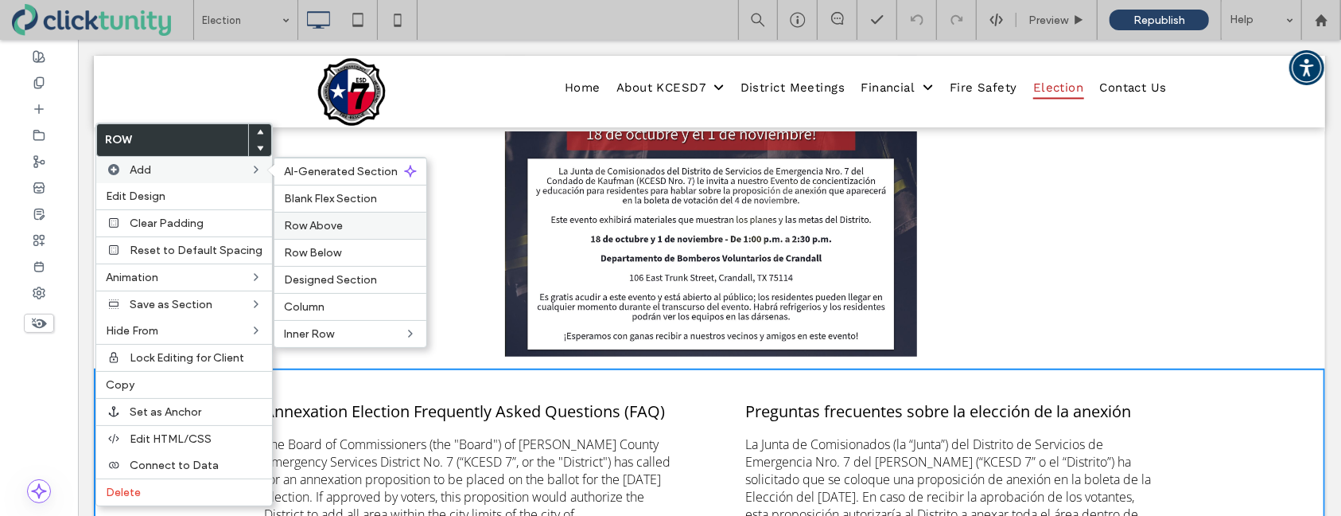
click at [302, 228] on span "Row Above" at bounding box center [313, 226] width 59 height 14
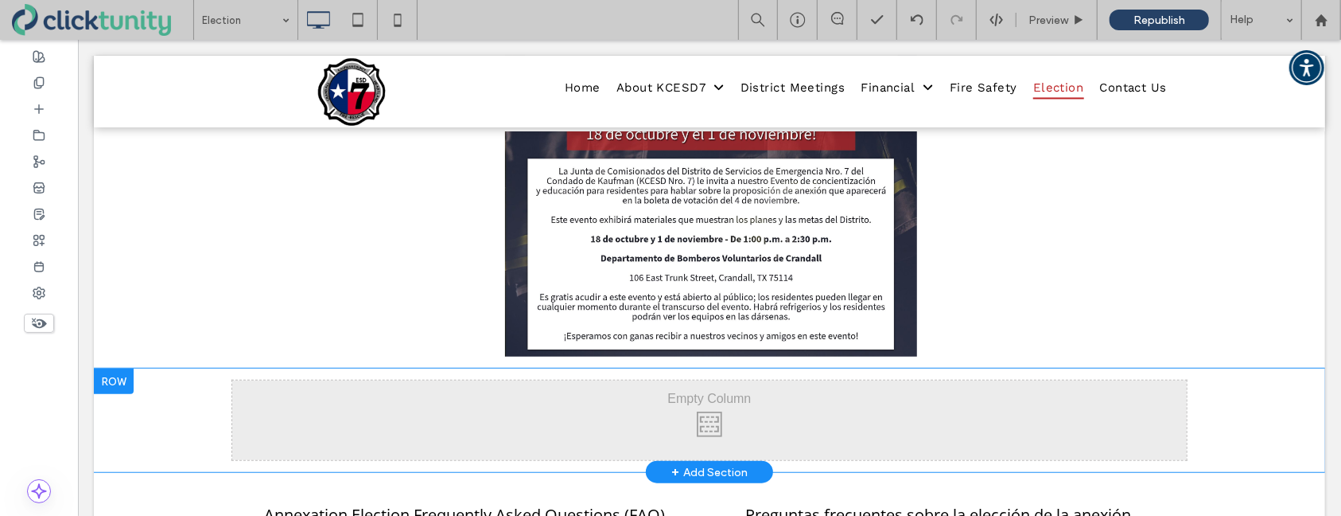
click at [126, 380] on div at bounding box center [113, 380] width 40 height 25
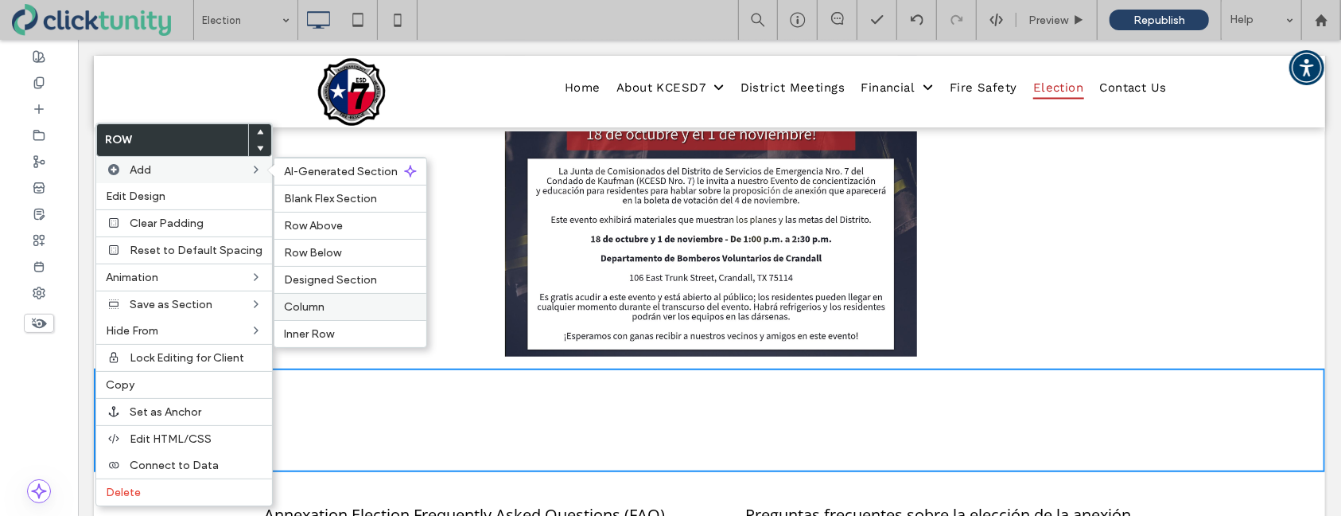
click at [303, 303] on span "Column" at bounding box center [304, 307] width 41 height 14
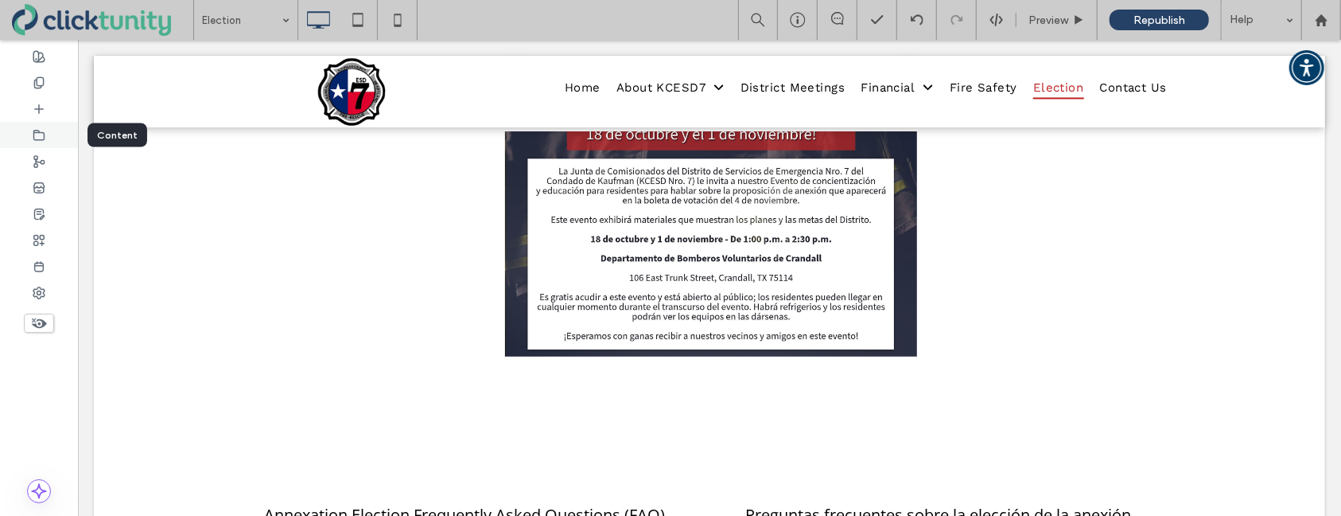
click at [46, 136] on div at bounding box center [39, 135] width 78 height 26
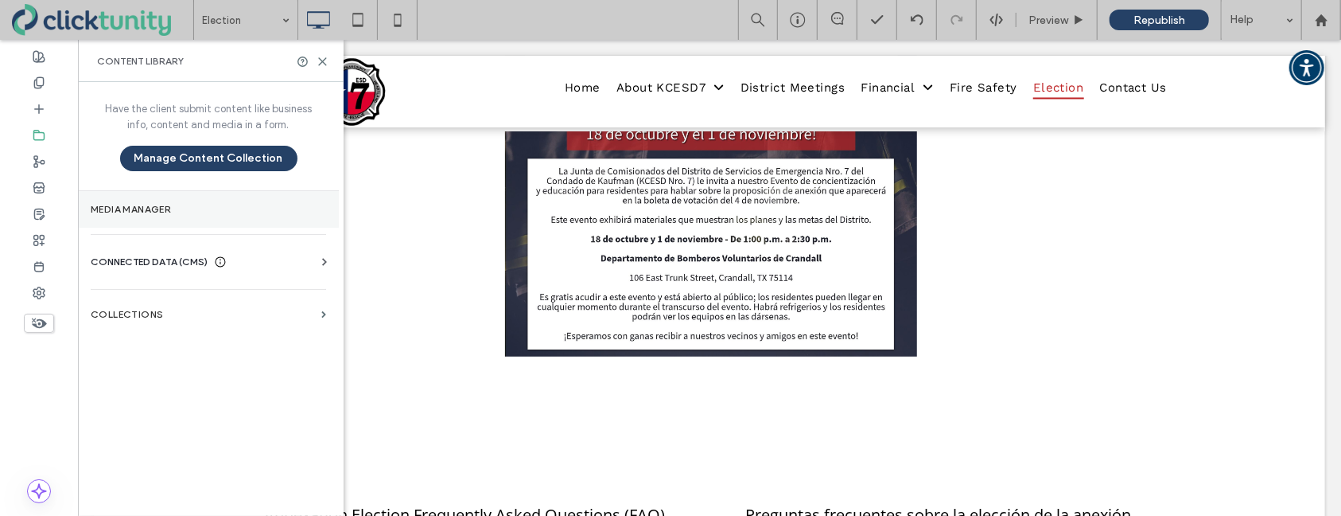
click at [137, 207] on label "Media Manager" at bounding box center [208, 209] width 235 height 11
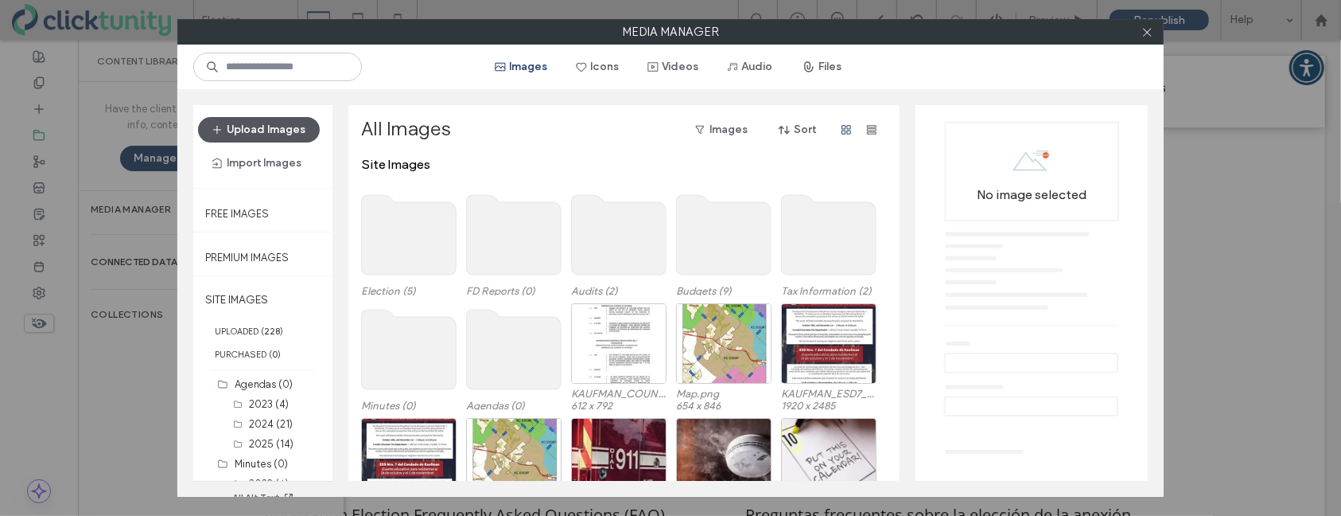
click at [305, 135] on button "Upload Images" at bounding box center [259, 129] width 122 height 25
click at [267, 135] on button "Upload Images" at bounding box center [259, 129] width 122 height 25
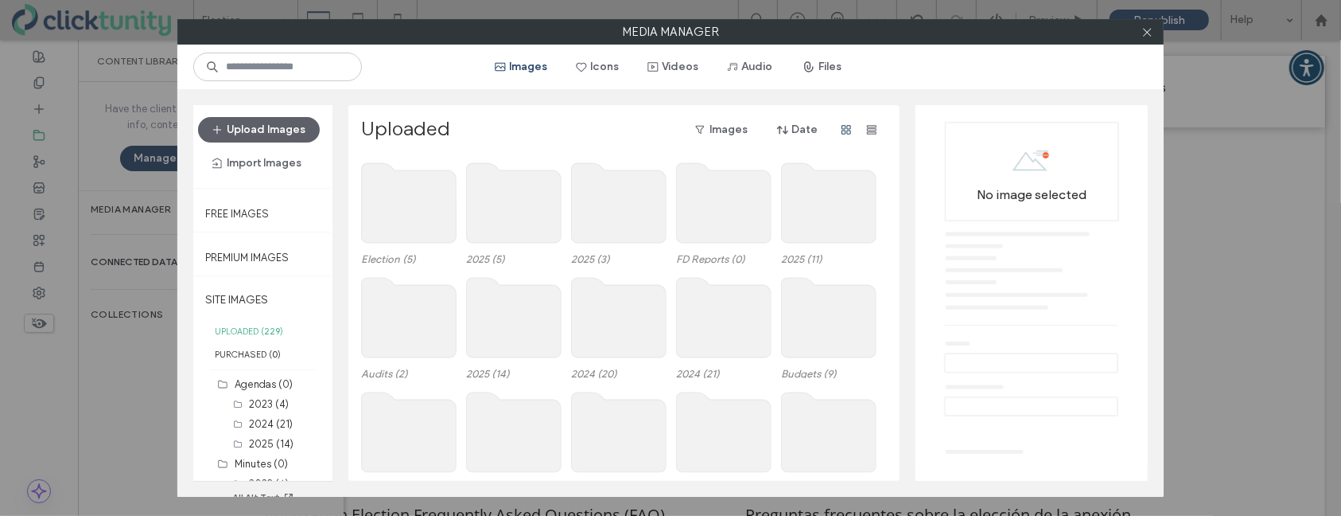
drag, startPoint x: 1150, startPoint y: 34, endPoint x: 1137, endPoint y: 37, distance: 13.9
click at [1150, 34] on icon at bounding box center [1148, 32] width 12 height 12
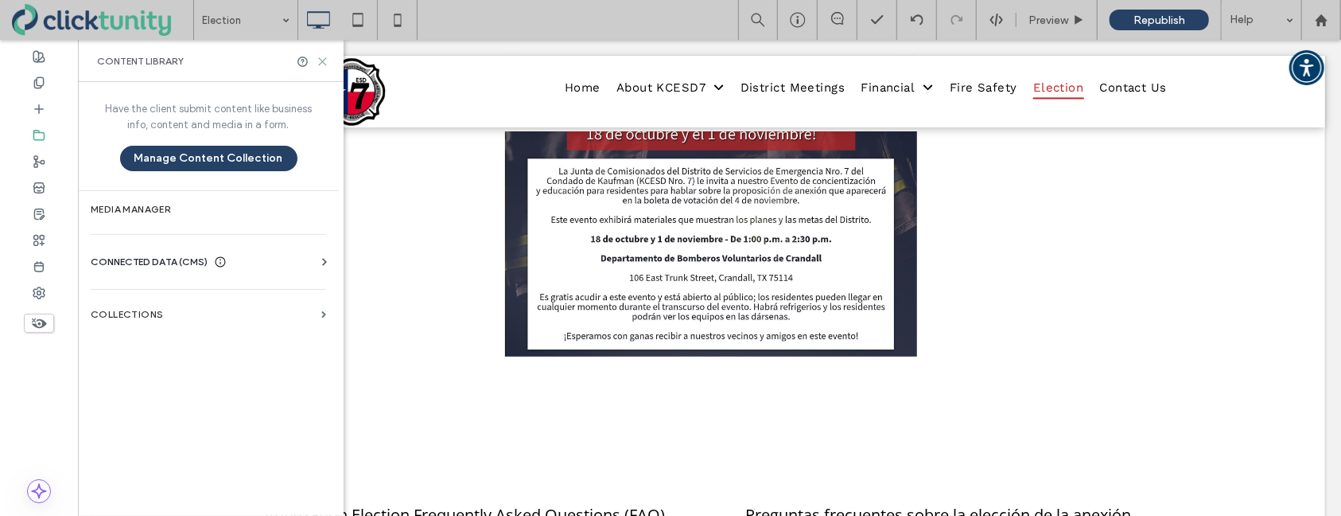
click at [318, 56] on icon at bounding box center [323, 62] width 12 height 12
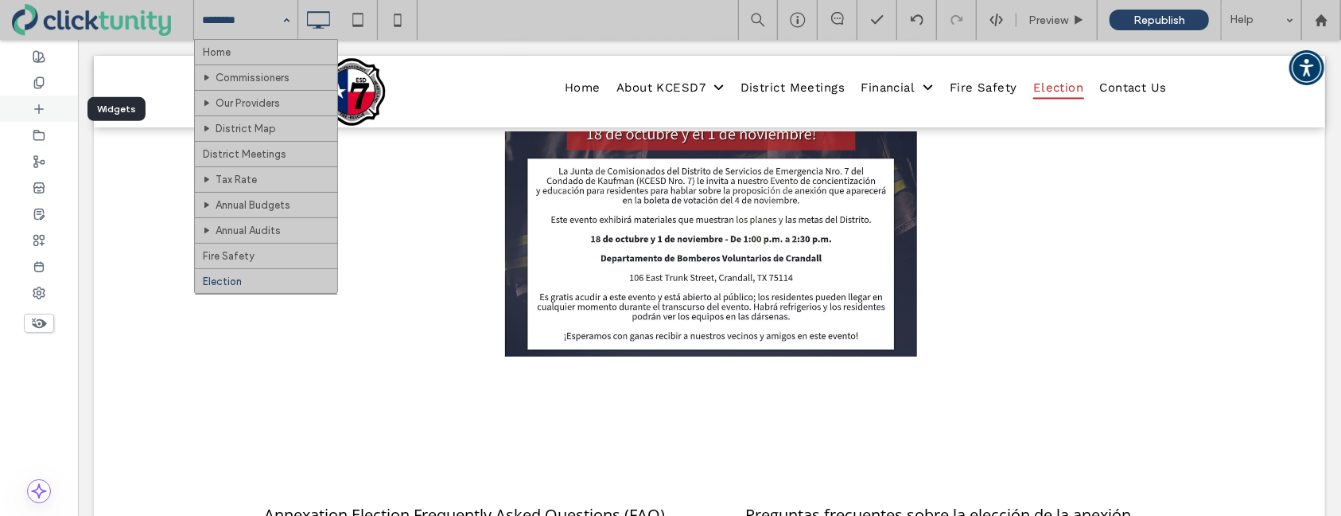
click at [42, 116] on div at bounding box center [39, 108] width 78 height 26
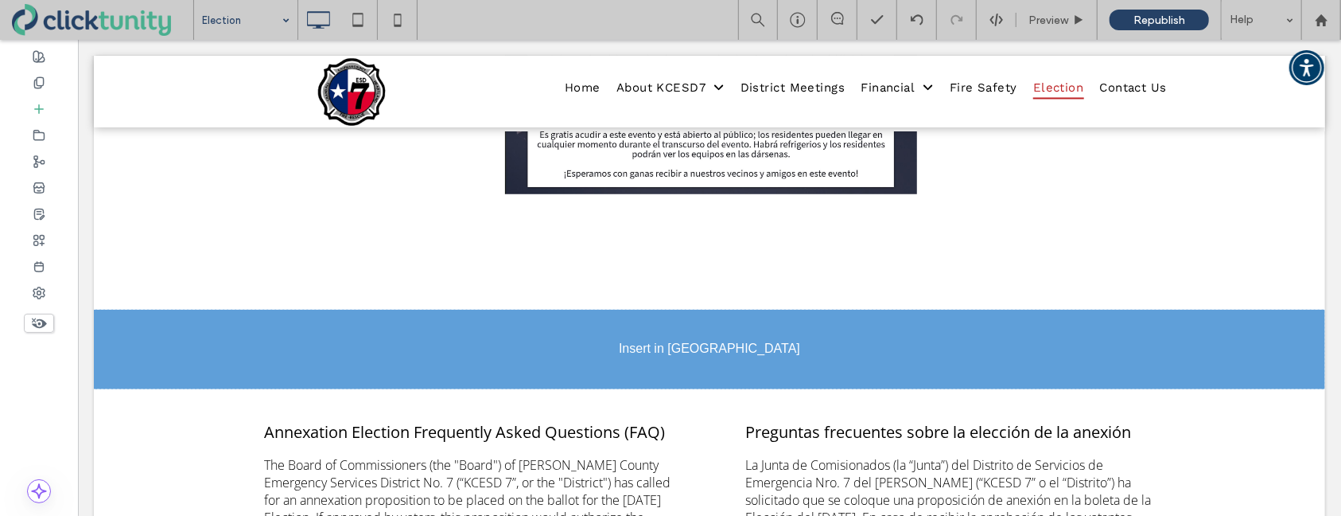
scroll to position [758, 0]
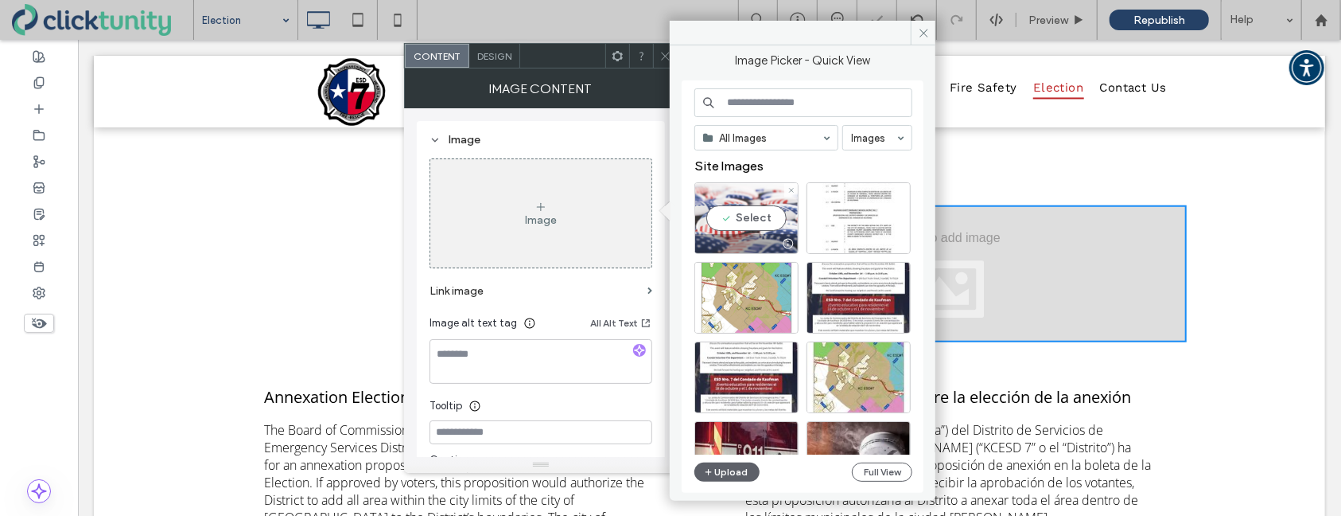
click at [735, 212] on div "Select" at bounding box center [747, 218] width 104 height 72
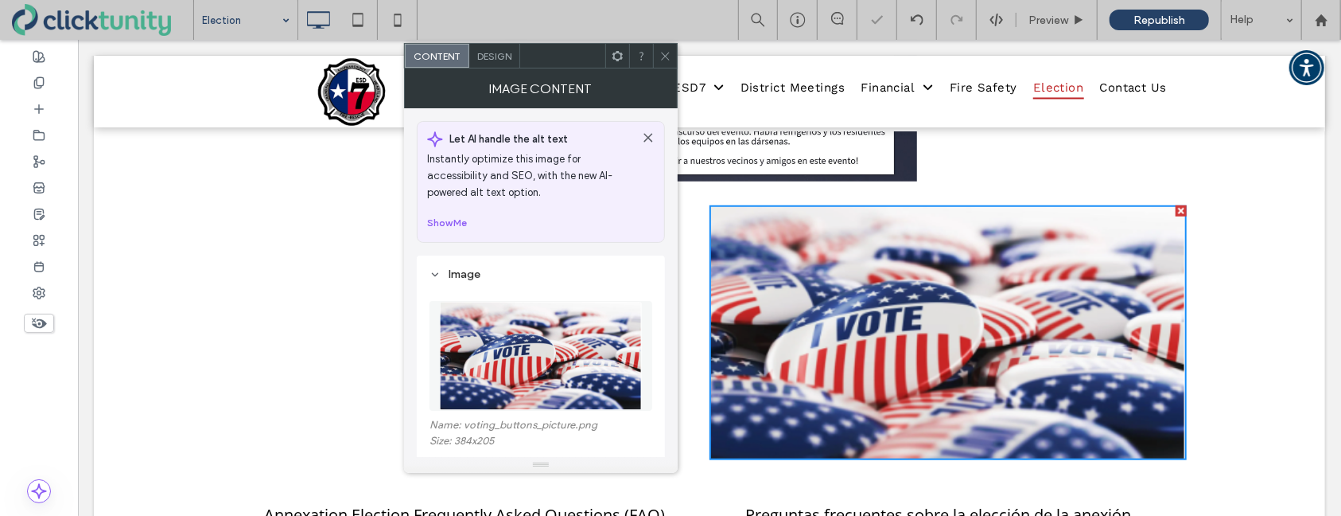
click at [673, 56] on div at bounding box center [665, 56] width 24 height 24
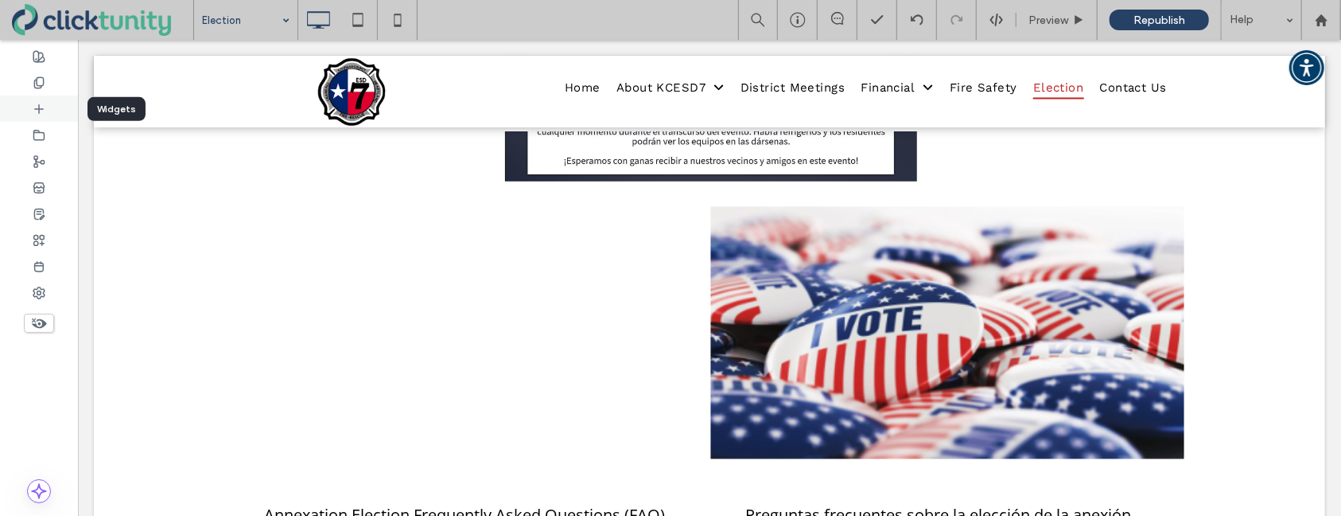
click at [49, 114] on div at bounding box center [39, 108] width 78 height 26
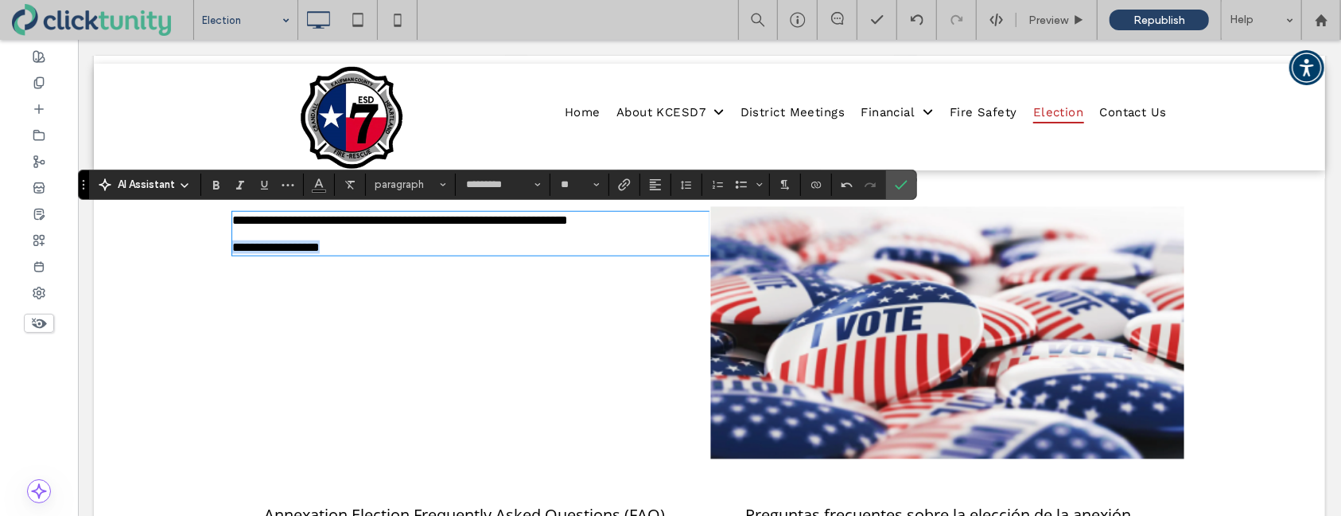
drag, startPoint x: 334, startPoint y: 258, endPoint x: 299, endPoint y: 250, distance: 35.9
click at [229, 257] on div "**********" at bounding box center [709, 332] width 1232 height 278
click at [624, 187] on use "Link" at bounding box center [625, 184] width 12 height 12
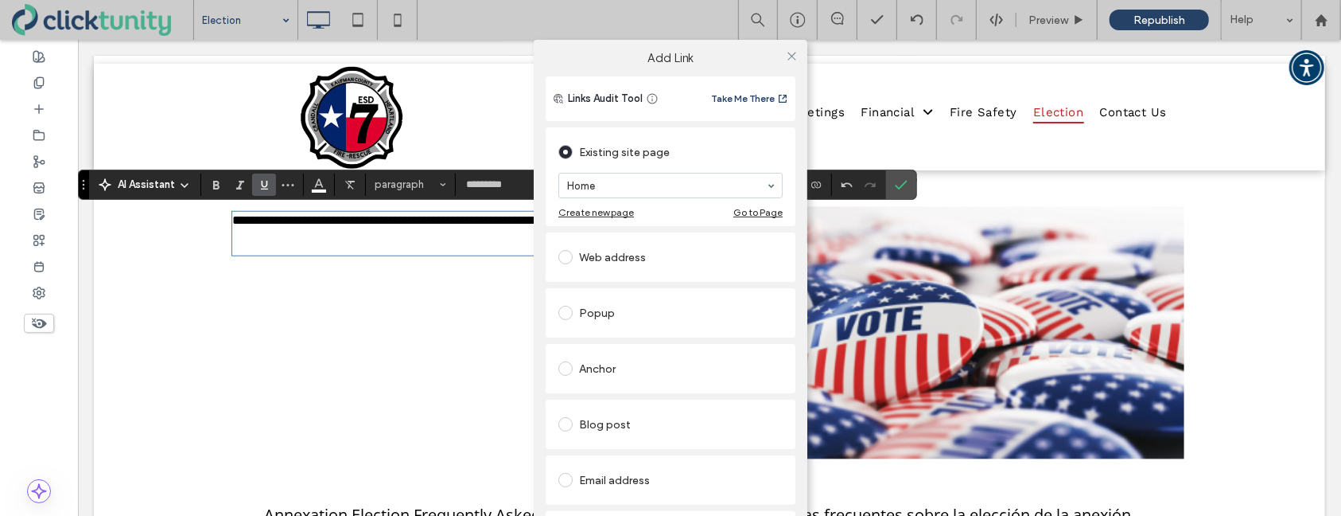
scroll to position [115, 0]
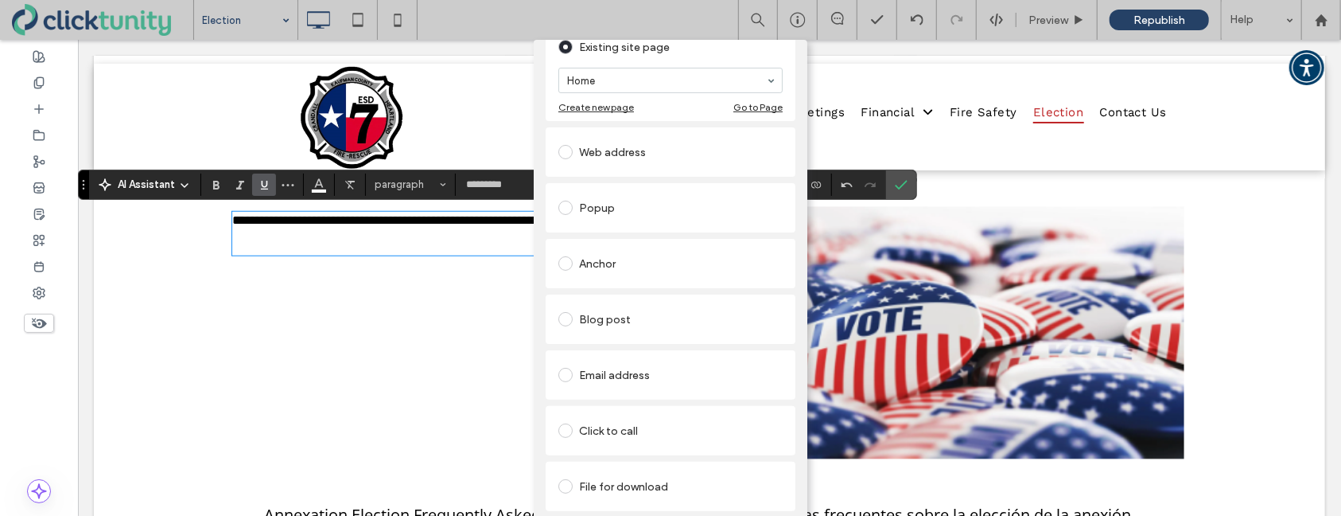
click at [564, 479] on span at bounding box center [565, 486] width 14 height 14
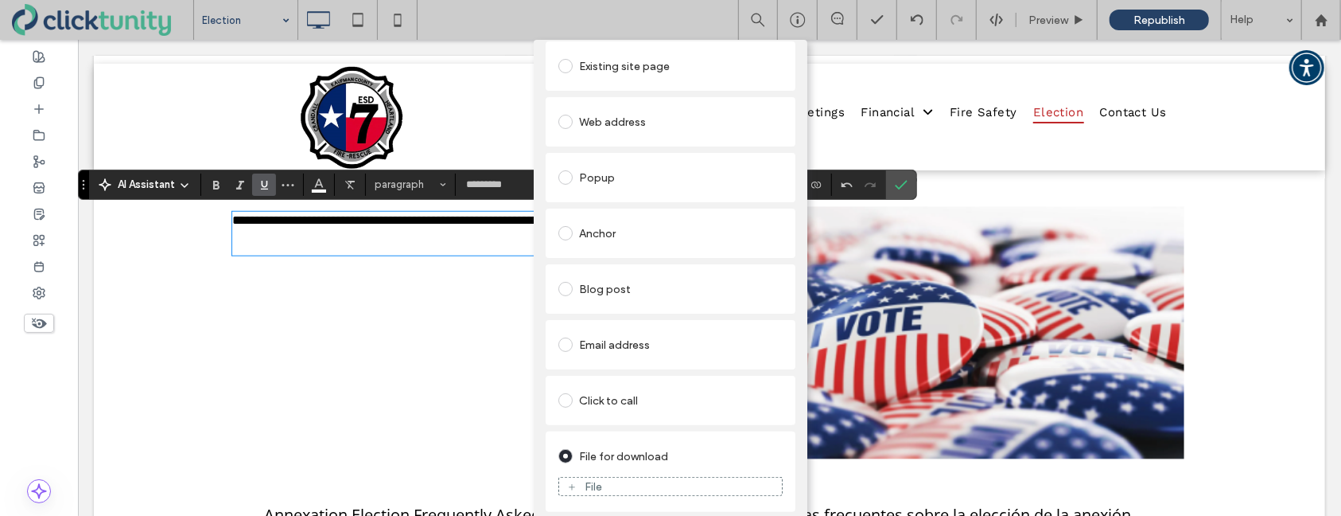
click at [598, 485] on div "File" at bounding box center [670, 486] width 223 height 14
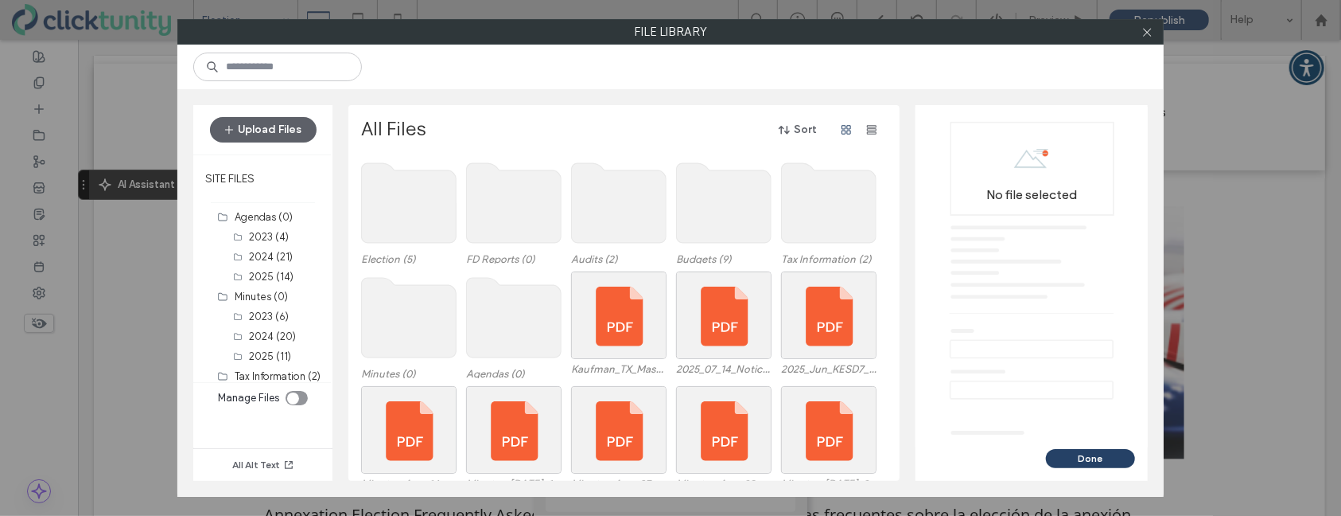
click at [442, 240] on use at bounding box center [409, 203] width 95 height 80
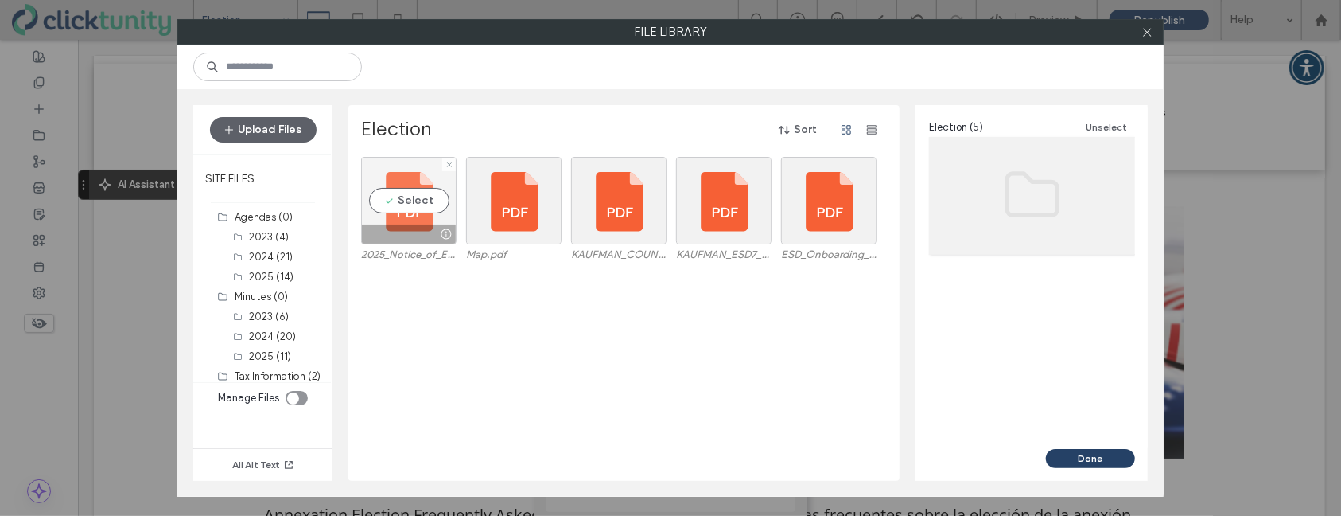
click at [408, 203] on div "Select" at bounding box center [408, 201] width 95 height 88
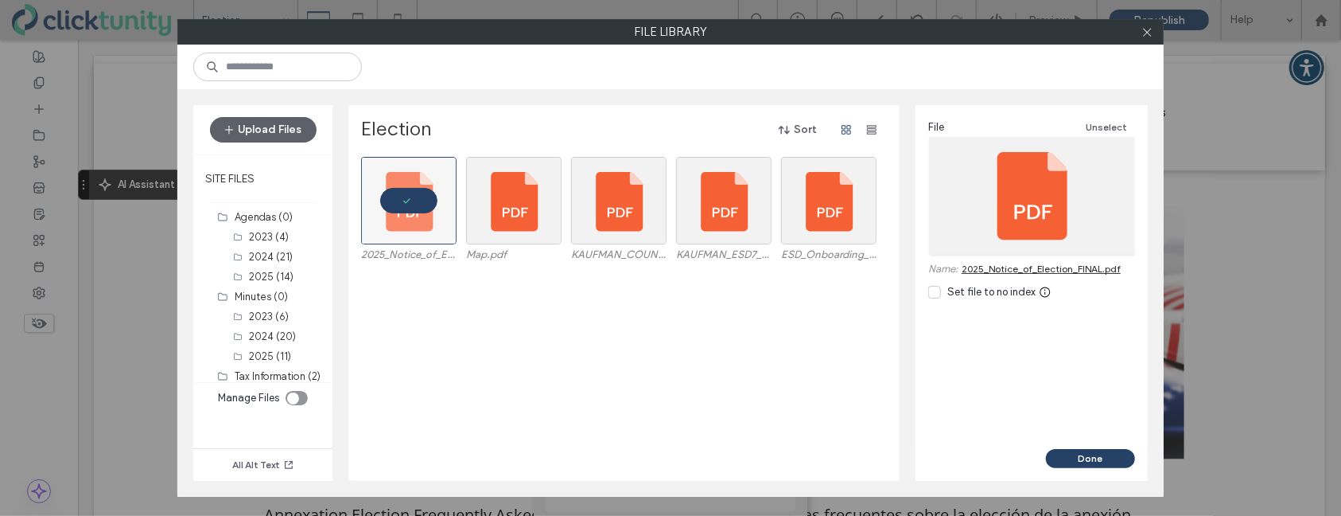
drag, startPoint x: 1056, startPoint y: 459, endPoint x: 1039, endPoint y: 445, distance: 22.6
click at [1056, 459] on button "Done" at bounding box center [1090, 458] width 89 height 19
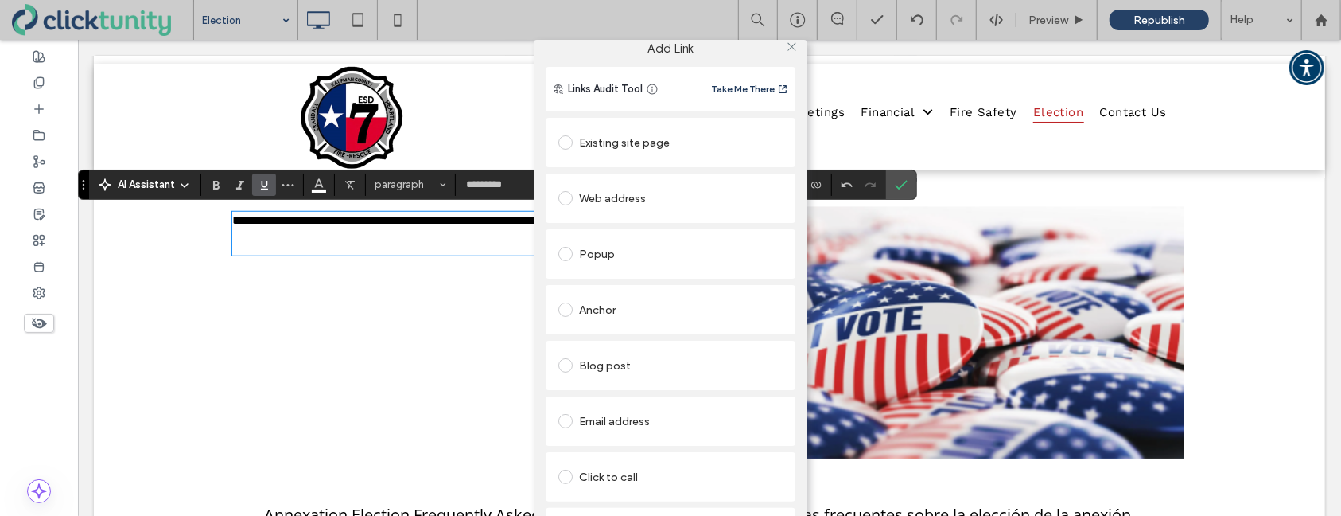
scroll to position [0, 0]
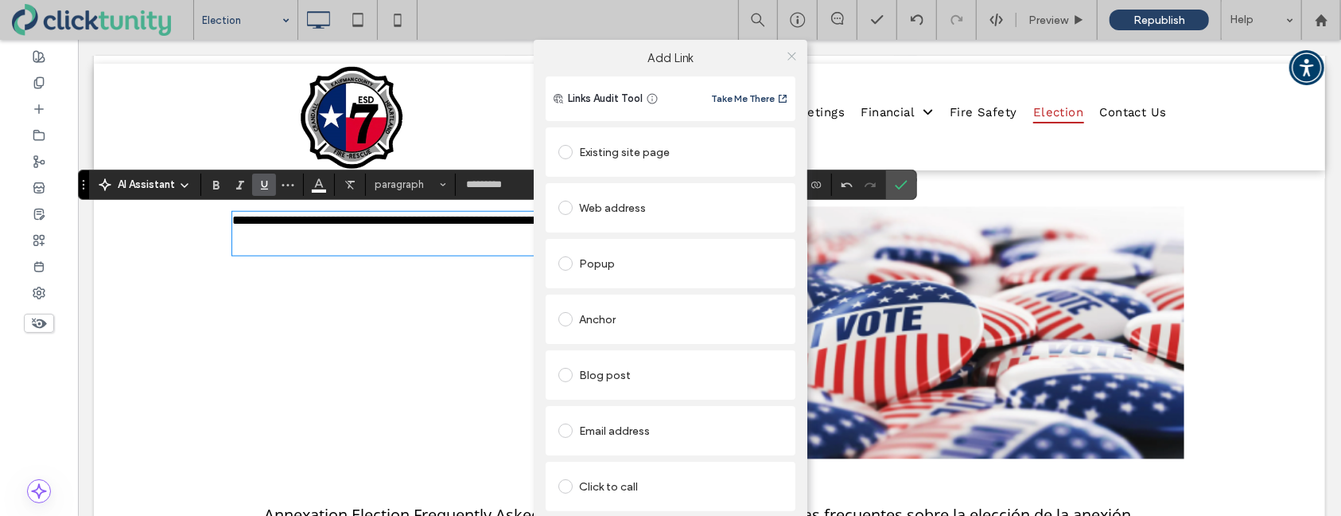
click at [788, 60] on icon at bounding box center [792, 56] width 12 height 12
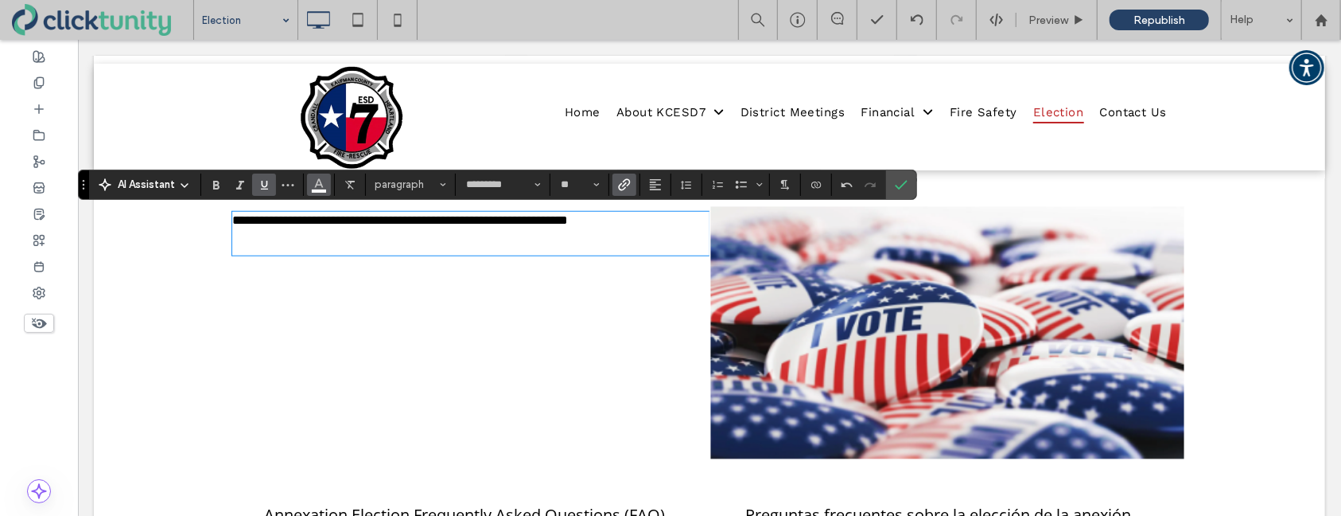
click at [324, 189] on span "Color" at bounding box center [319, 183] width 13 height 21
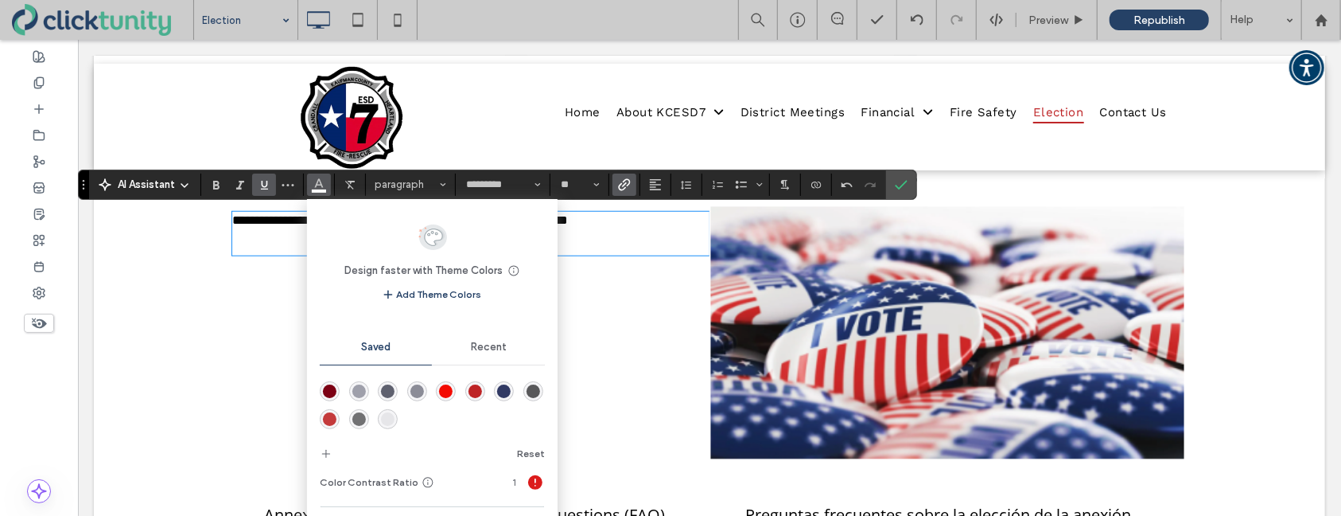
click at [474, 340] on span "Recent" at bounding box center [489, 346] width 36 height 13
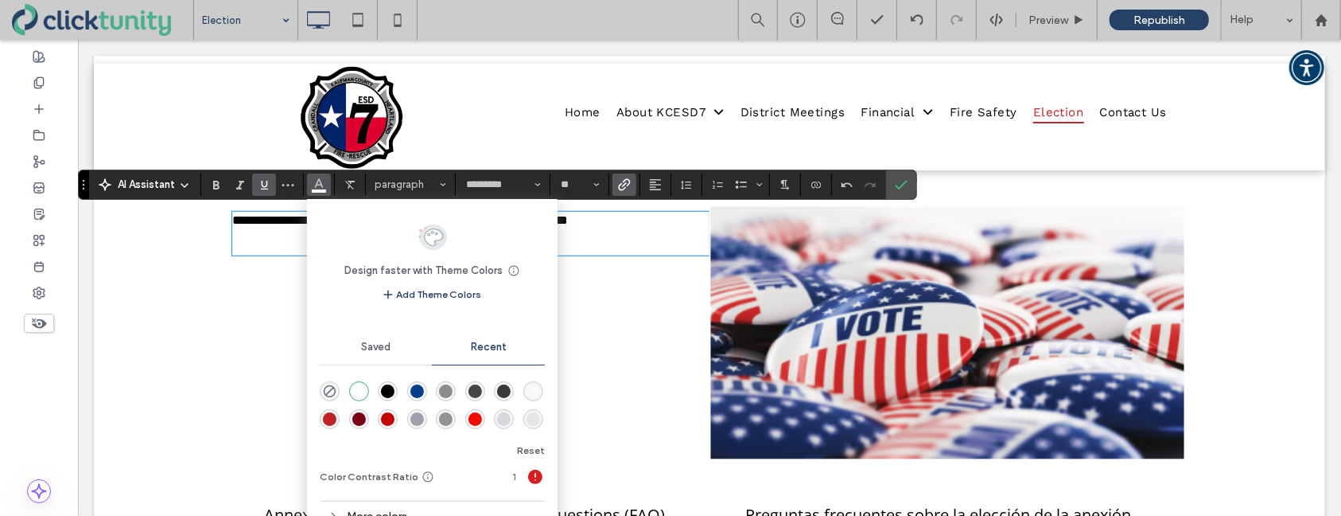
click at [415, 389] on div "rgba(8, 63, 141, 1)" at bounding box center [418, 391] width 14 height 14
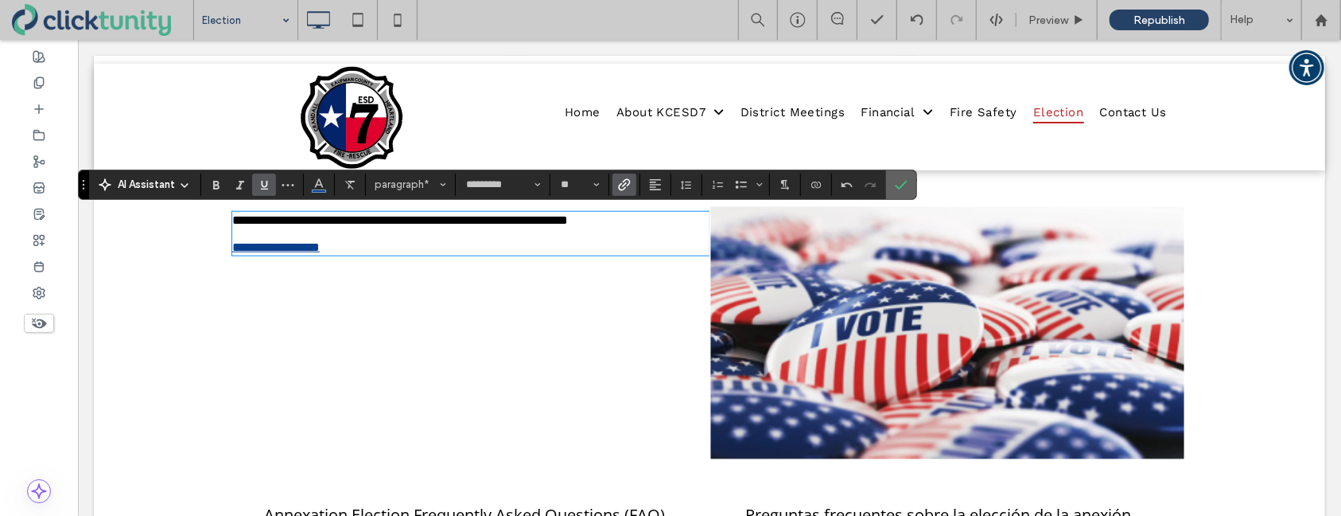
click at [896, 193] on span "Confirm" at bounding box center [898, 184] width 7 height 29
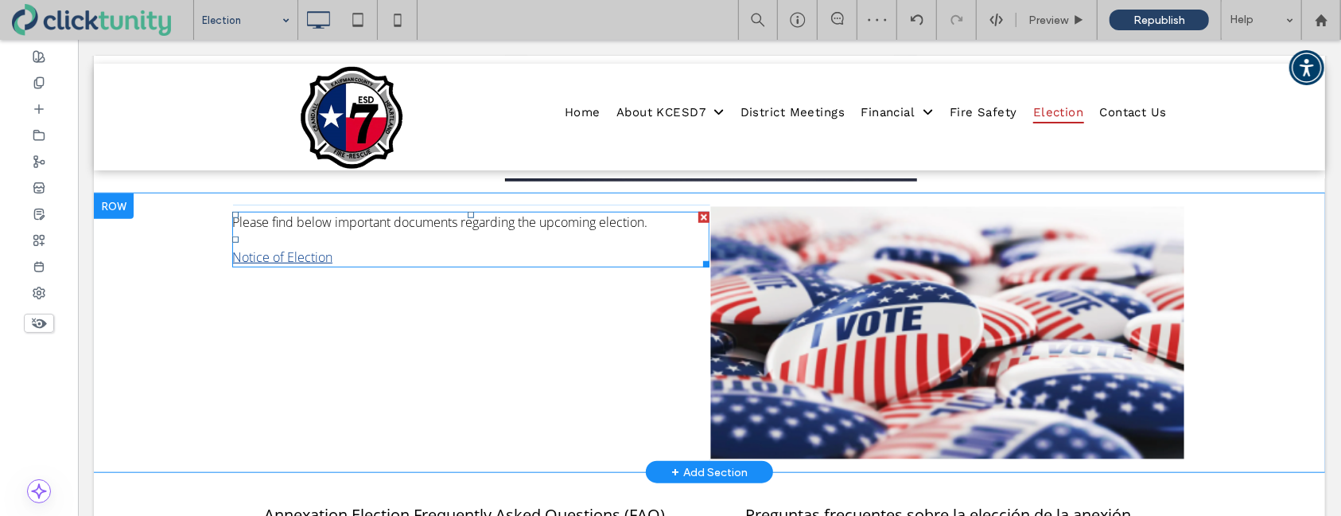
click at [360, 259] on p "Notice of Election" at bounding box center [470, 256] width 477 height 18
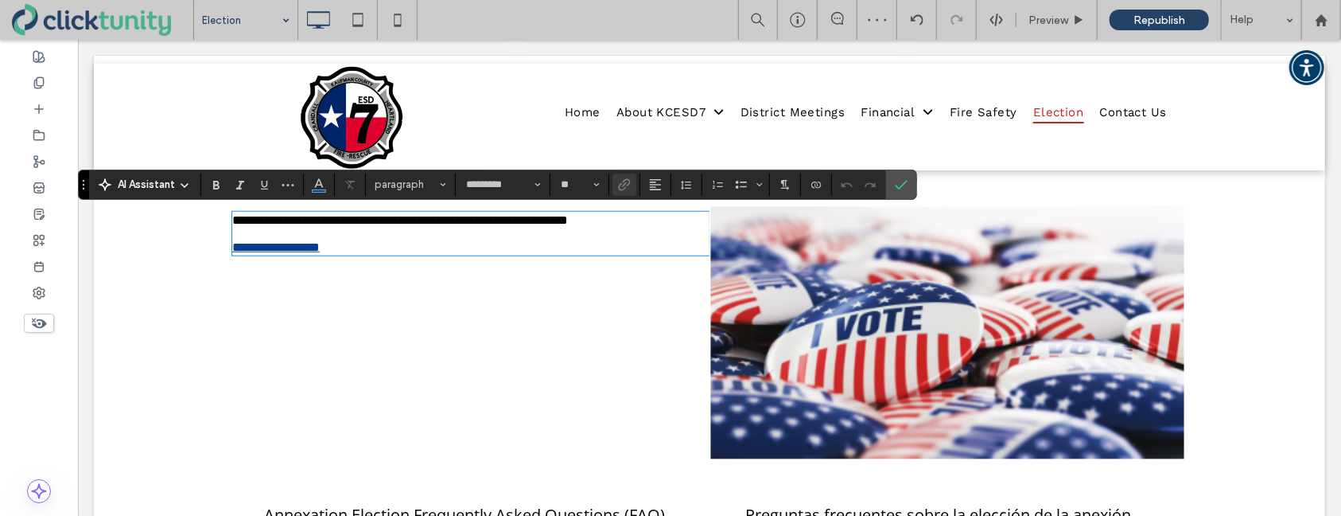
click at [347, 253] on p "**********" at bounding box center [470, 246] width 477 height 14
drag, startPoint x: 344, startPoint y: 258, endPoint x: 229, endPoint y: 256, distance: 115.4
click at [229, 256] on div "**********" at bounding box center [709, 332] width 1232 height 278
click at [741, 191] on span "Bulleted List" at bounding box center [741, 184] width 13 height 21
click at [906, 184] on icon "Confirm" at bounding box center [901, 184] width 13 height 13
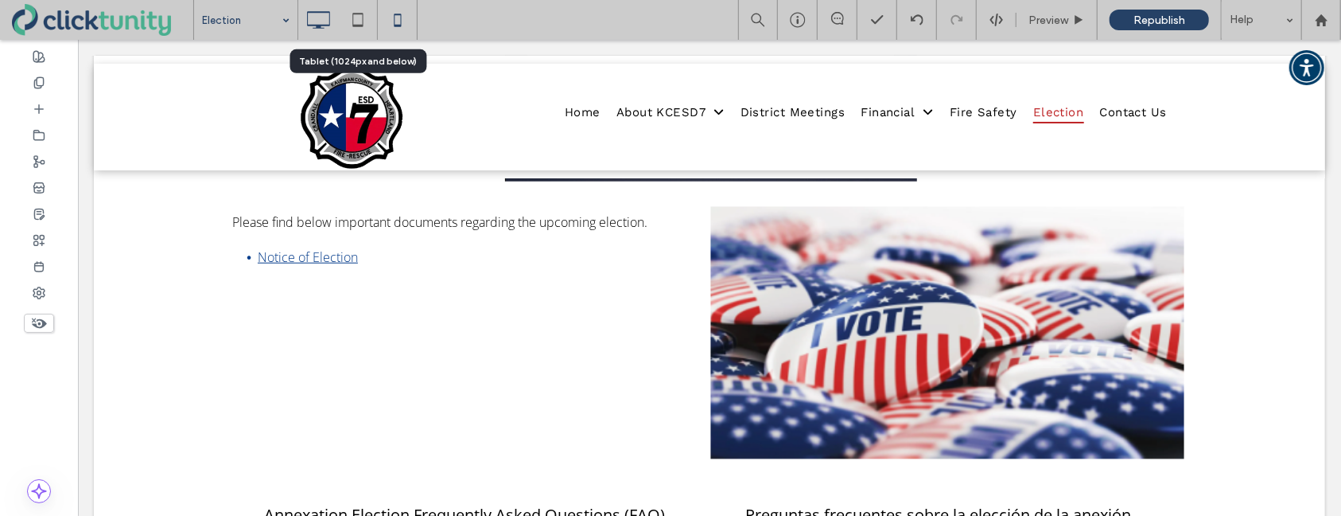
click at [358, 21] on icon at bounding box center [358, 20] width 32 height 32
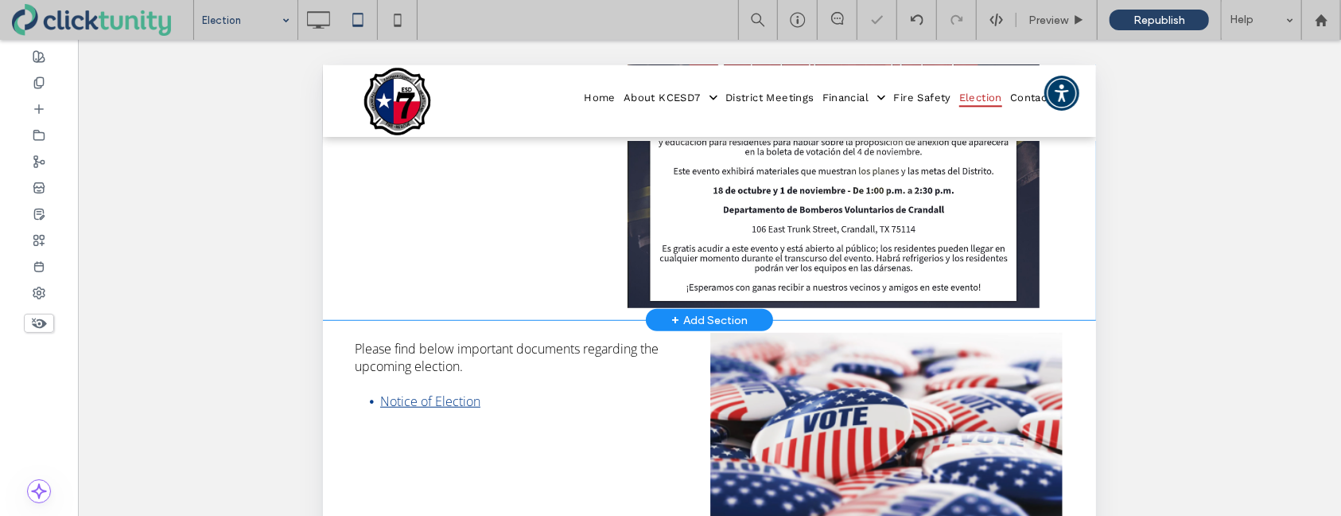
scroll to position [643, 0]
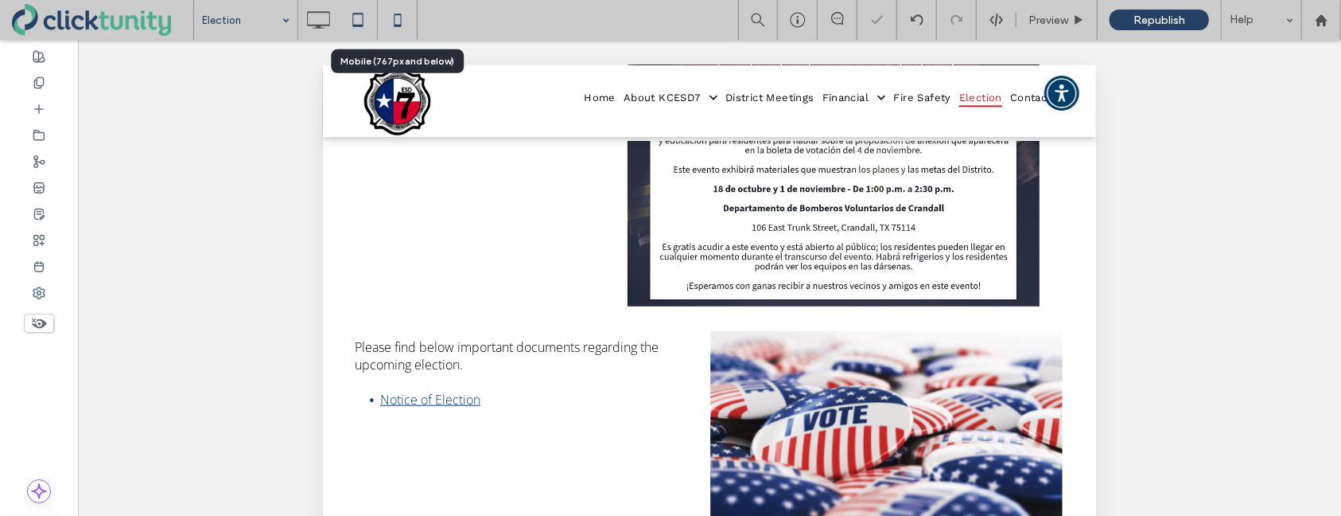
click at [399, 24] on use at bounding box center [397, 20] width 7 height 13
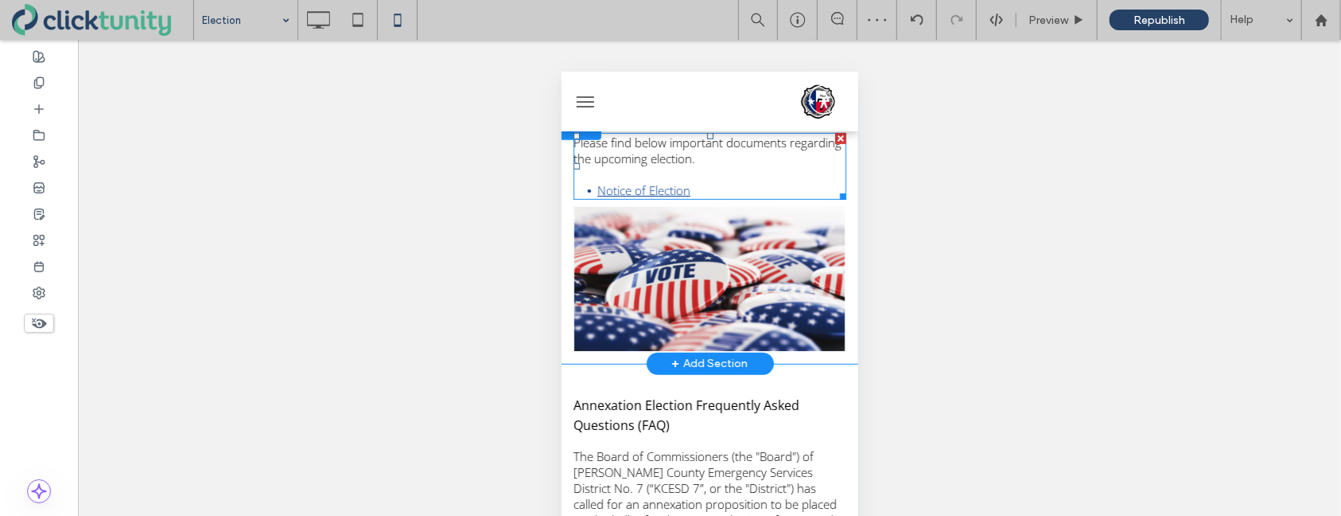
scroll to position [553, 0]
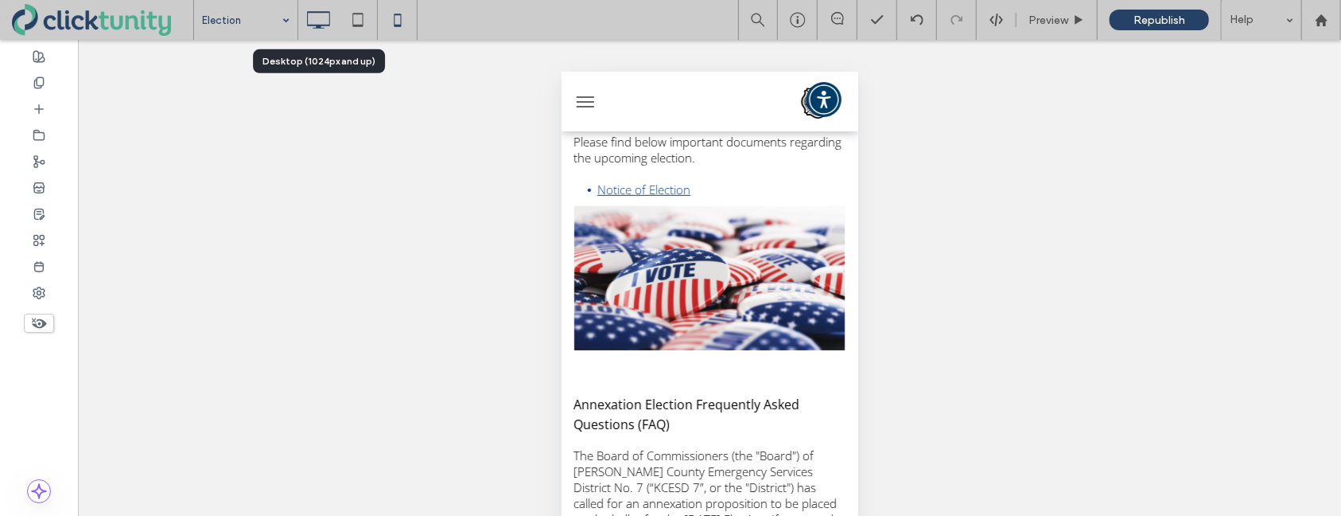
click at [325, 21] on icon at bounding box center [318, 20] width 32 height 32
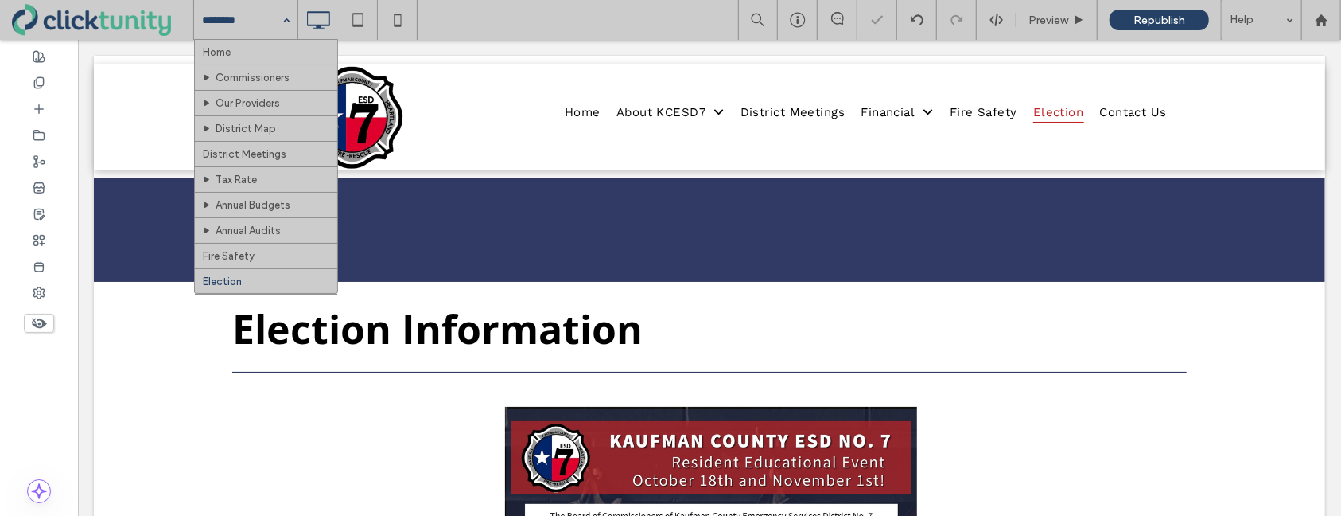
scroll to position [0, 0]
drag, startPoint x: 259, startPoint y: 44, endPoint x: 437, endPoint y: 40, distance: 178.2
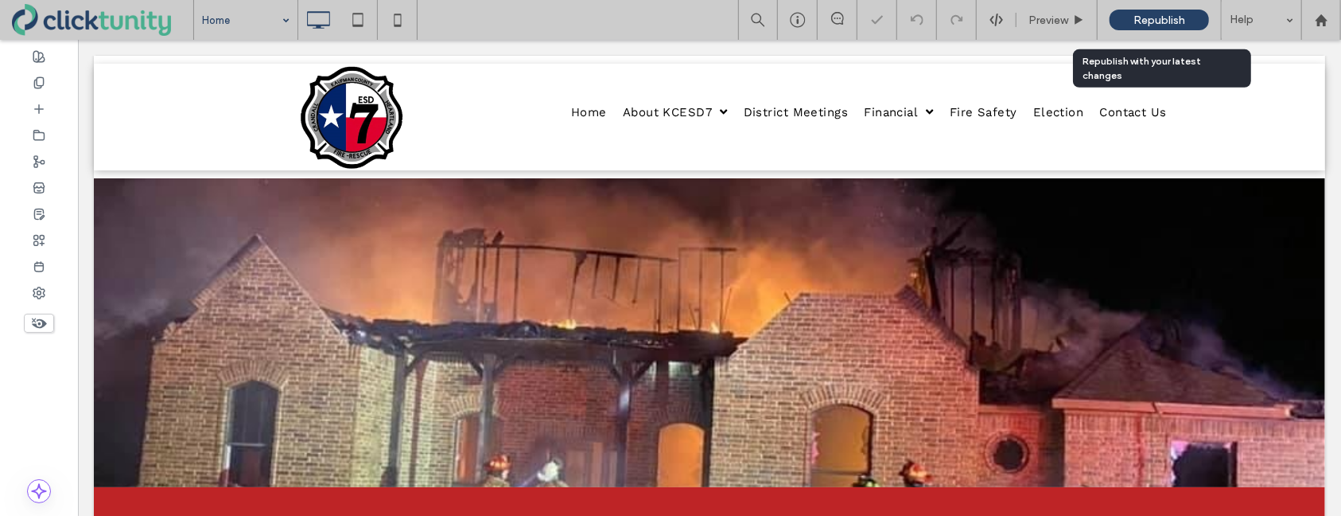
click at [1144, 21] on span "Republish" at bounding box center [1160, 21] width 52 height 14
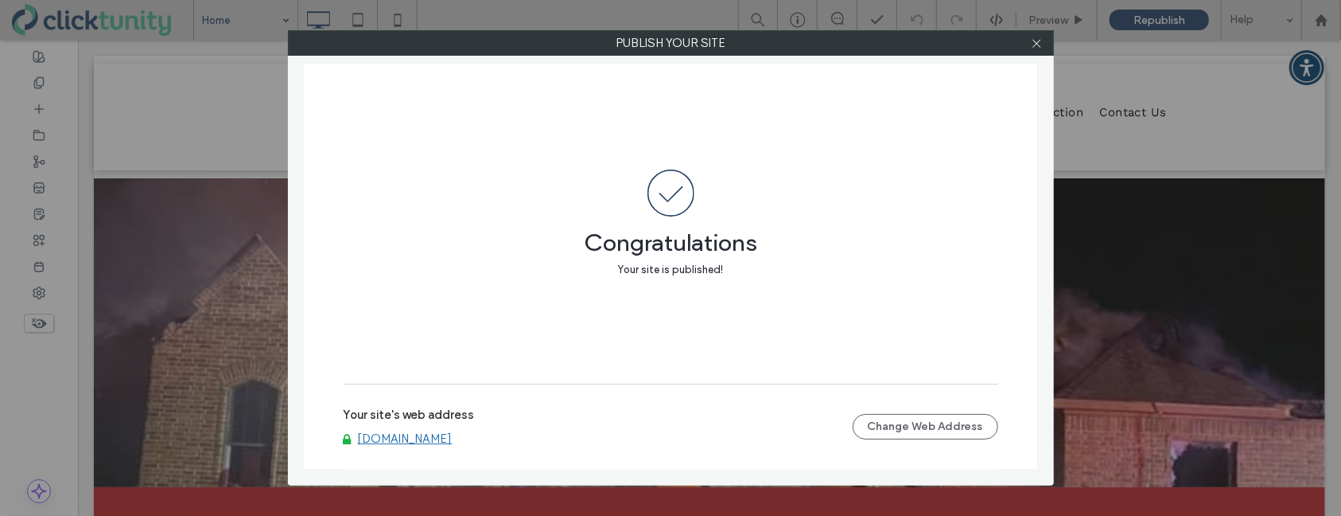
click at [434, 442] on link "[DOMAIN_NAME]" at bounding box center [405, 438] width 95 height 14
click at [0, 0] on div "Publish your site Congratulations Your site is published! Your site's web addre…" at bounding box center [670, 258] width 1341 height 516
click at [1035, 42] on icon at bounding box center [1037, 43] width 12 height 12
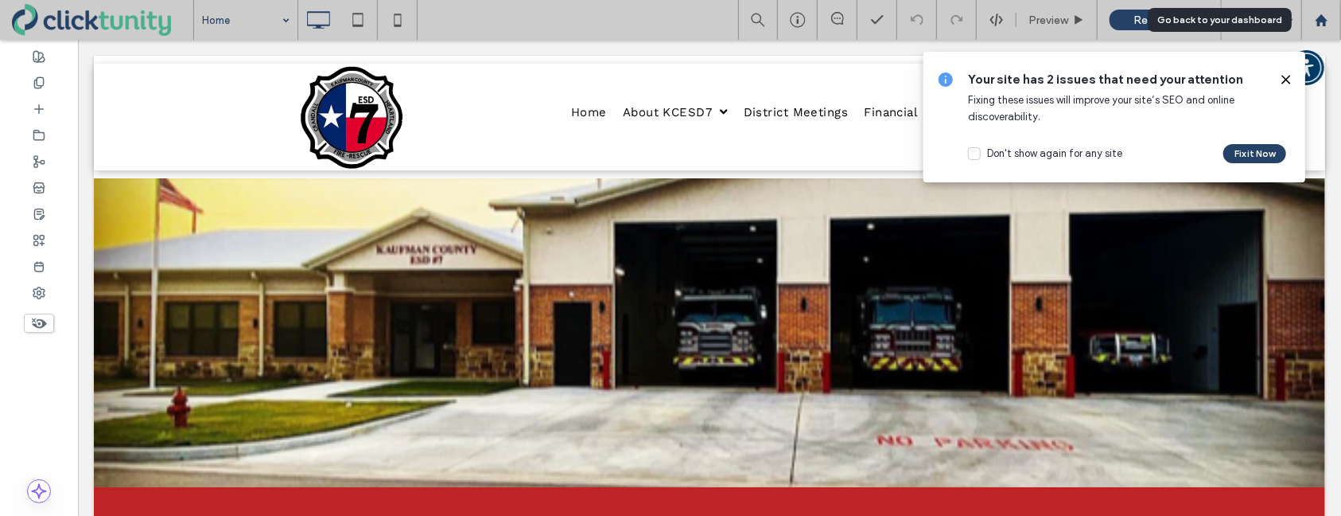
drag, startPoint x: 1320, startPoint y: 22, endPoint x: 1311, endPoint y: 20, distance: 9.1
click at [1319, 22] on use at bounding box center [1321, 20] width 12 height 12
